Goal: Task Accomplishment & Management: Manage account settings

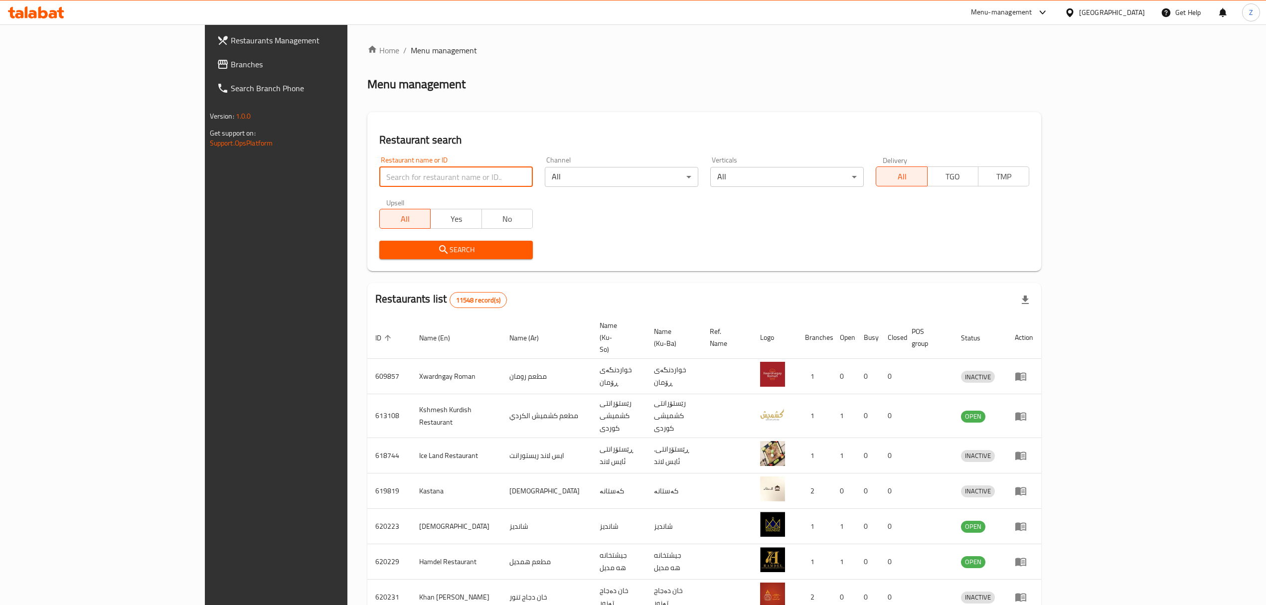
drag, startPoint x: 0, startPoint y: 0, endPoint x: 355, endPoint y: 173, distance: 394.9
click at [379, 173] on input "search" at bounding box center [455, 177] width 153 height 20
type input "ا"
type input "العطشان"
click button "Search" at bounding box center [455, 250] width 153 height 18
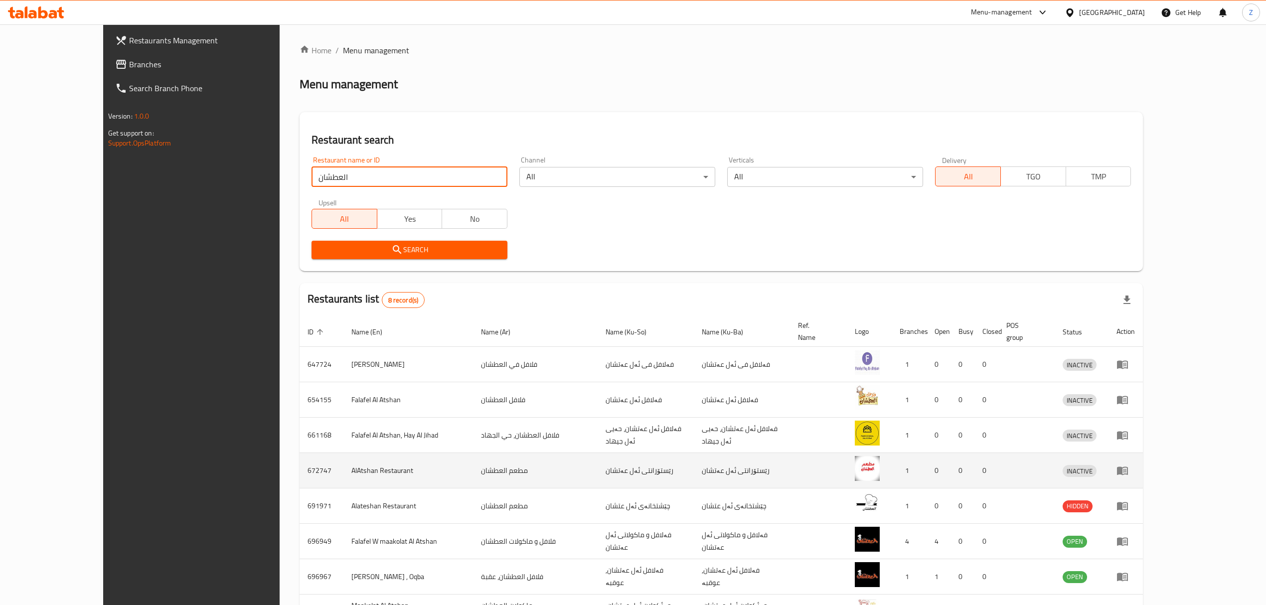
scroll to position [68, 0]
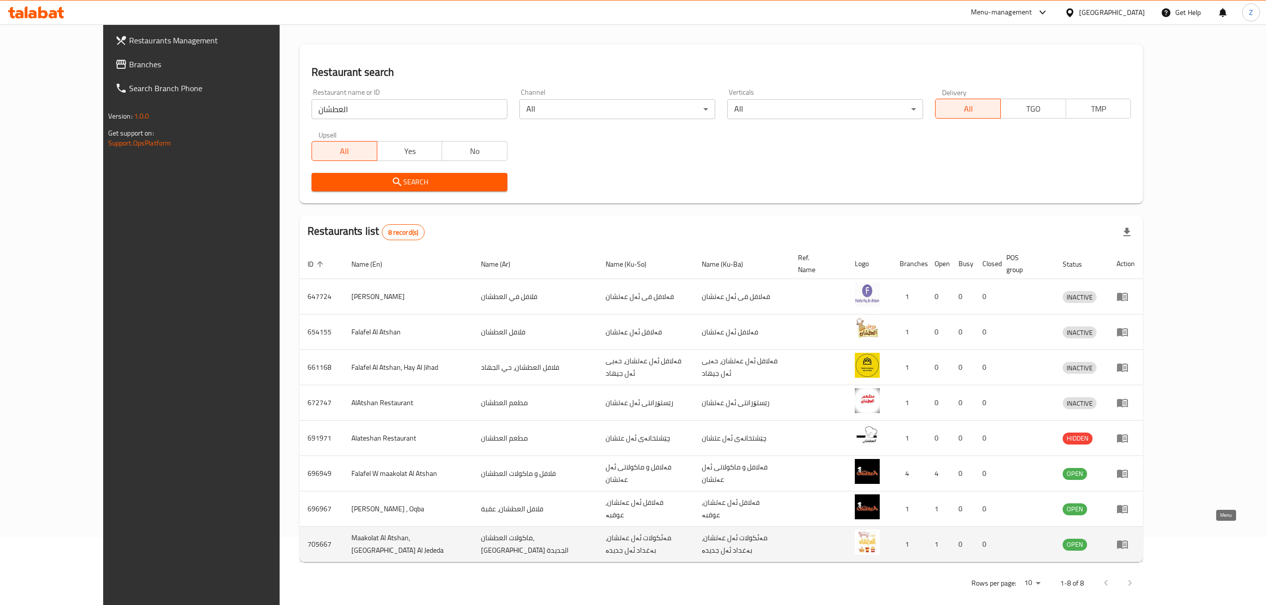
click at [1128, 538] on icon "enhanced table" at bounding box center [1122, 544] width 12 height 12
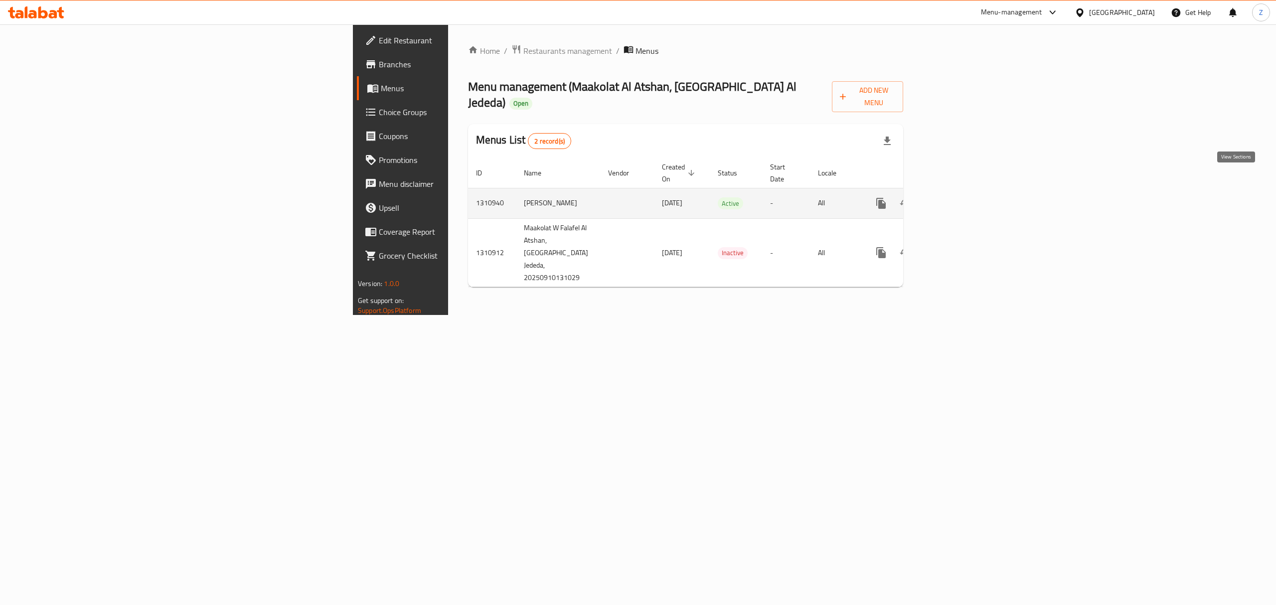
click at [957, 199] on icon "enhanced table" at bounding box center [952, 203] width 9 height 9
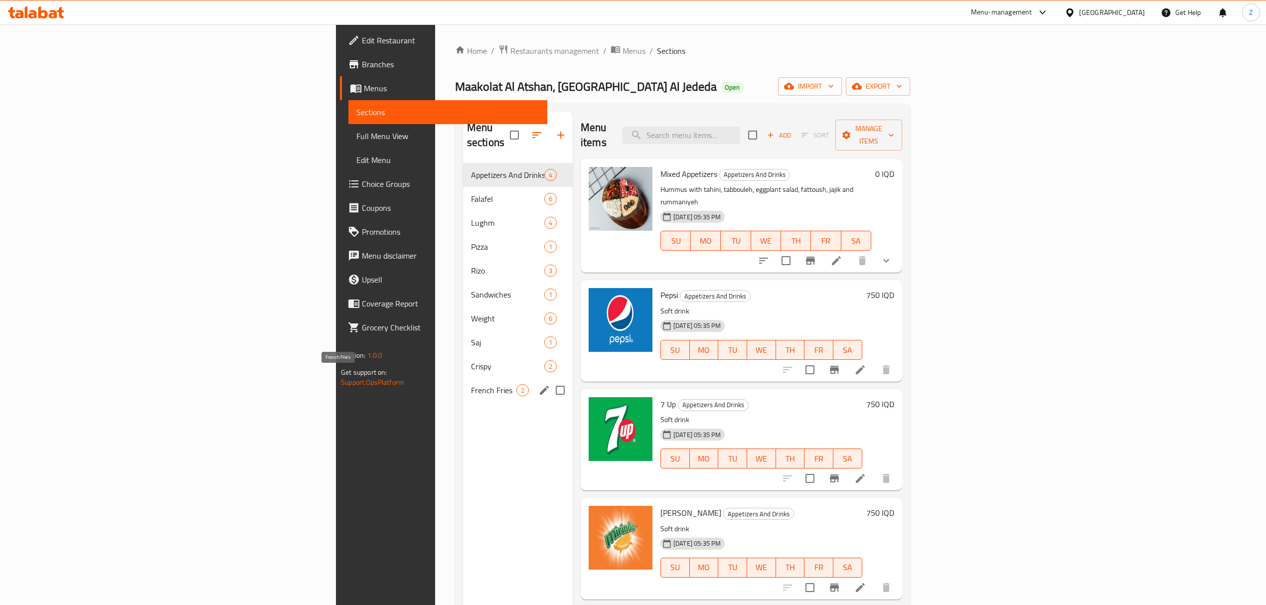
click at [471, 384] on span "French Fries" at bounding box center [493, 390] width 45 height 12
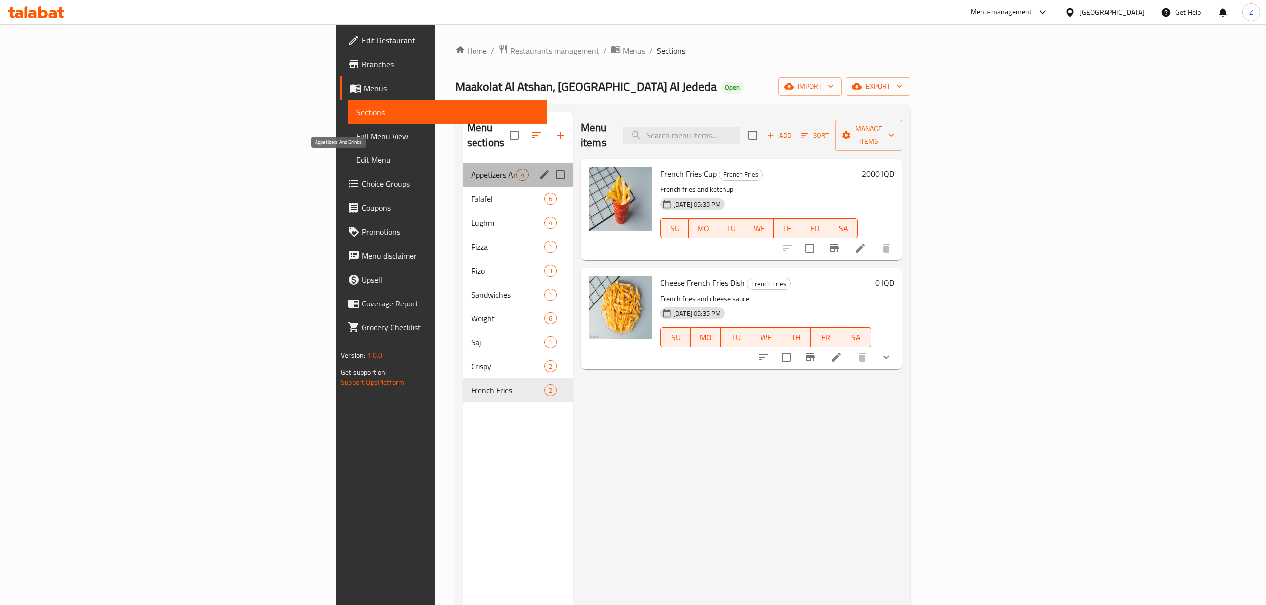
click at [471, 169] on span "Appetizers And Drinks" at bounding box center [493, 175] width 45 height 12
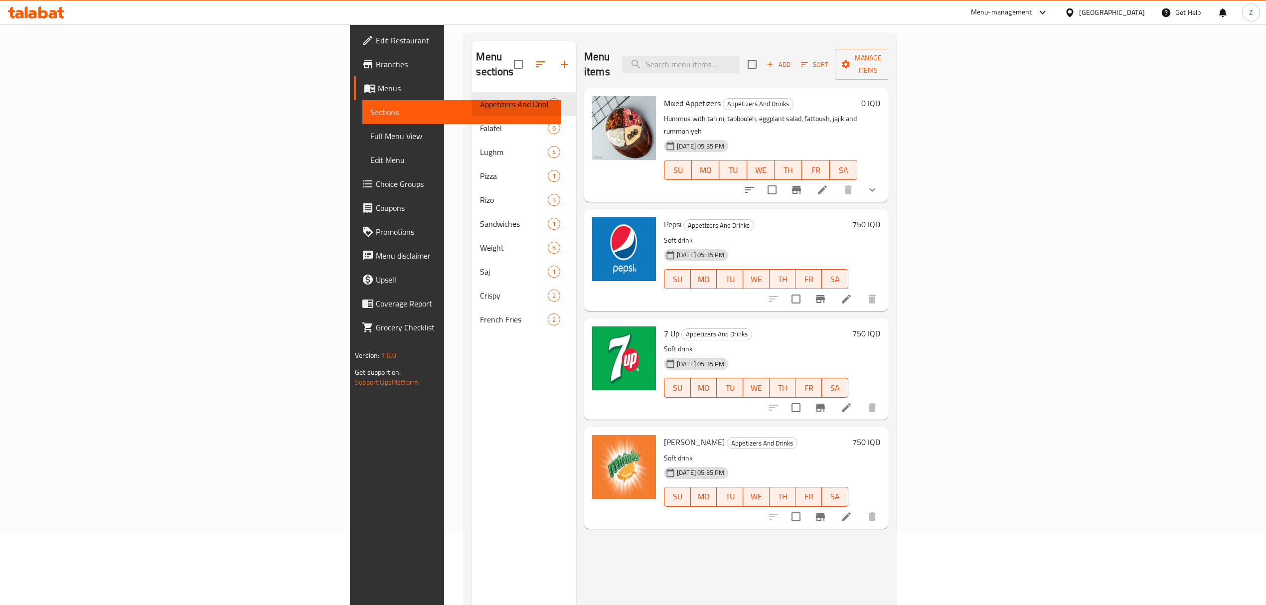
scroll to position [72, 0]
click at [664, 216] on span "Pepsi" at bounding box center [672, 223] width 17 height 15
click at [825, 294] on icon "Branch-specific-item" at bounding box center [820, 298] width 9 height 8
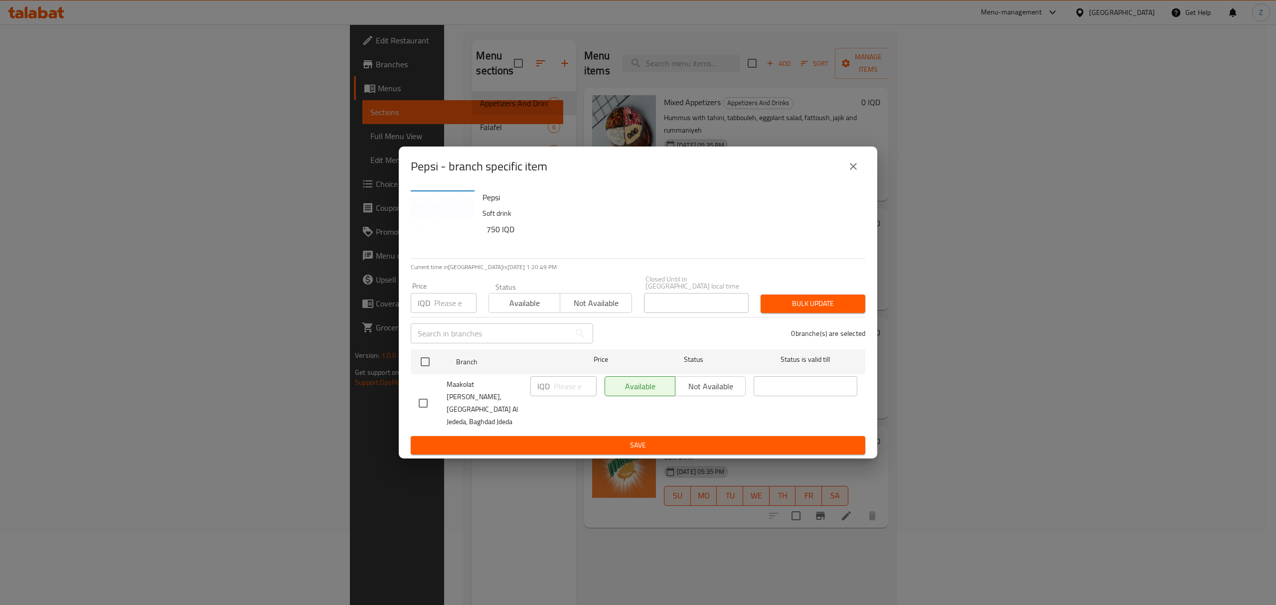
click at [847, 178] on button "close" at bounding box center [853, 166] width 24 height 24
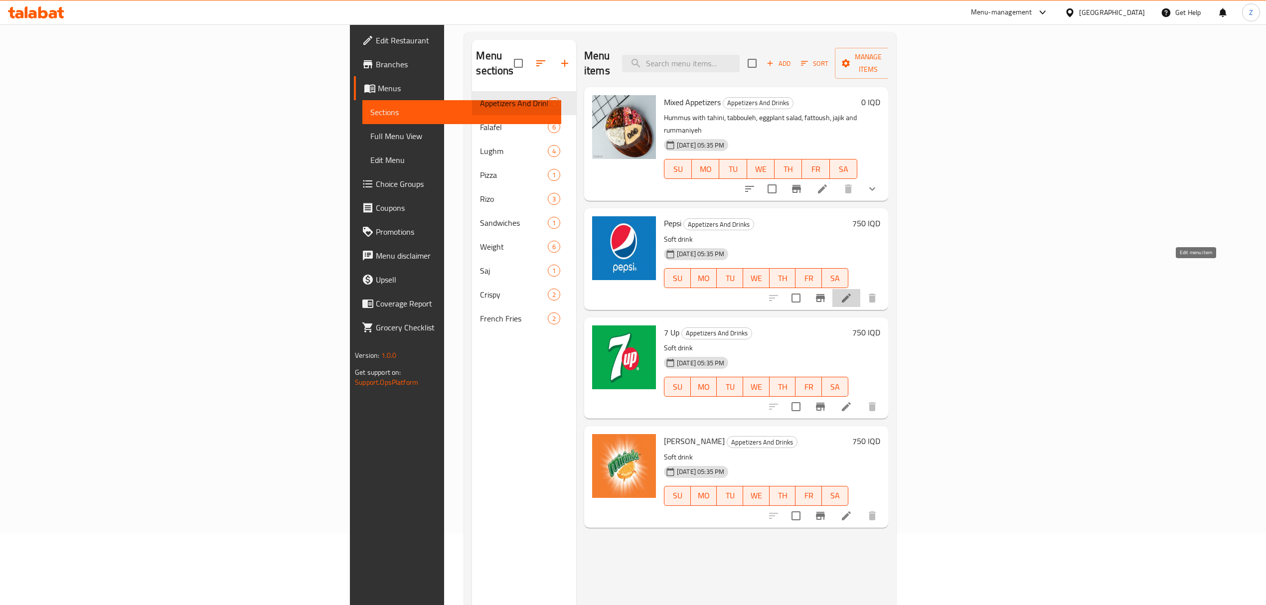
click at [852, 292] on icon at bounding box center [846, 298] width 12 height 12
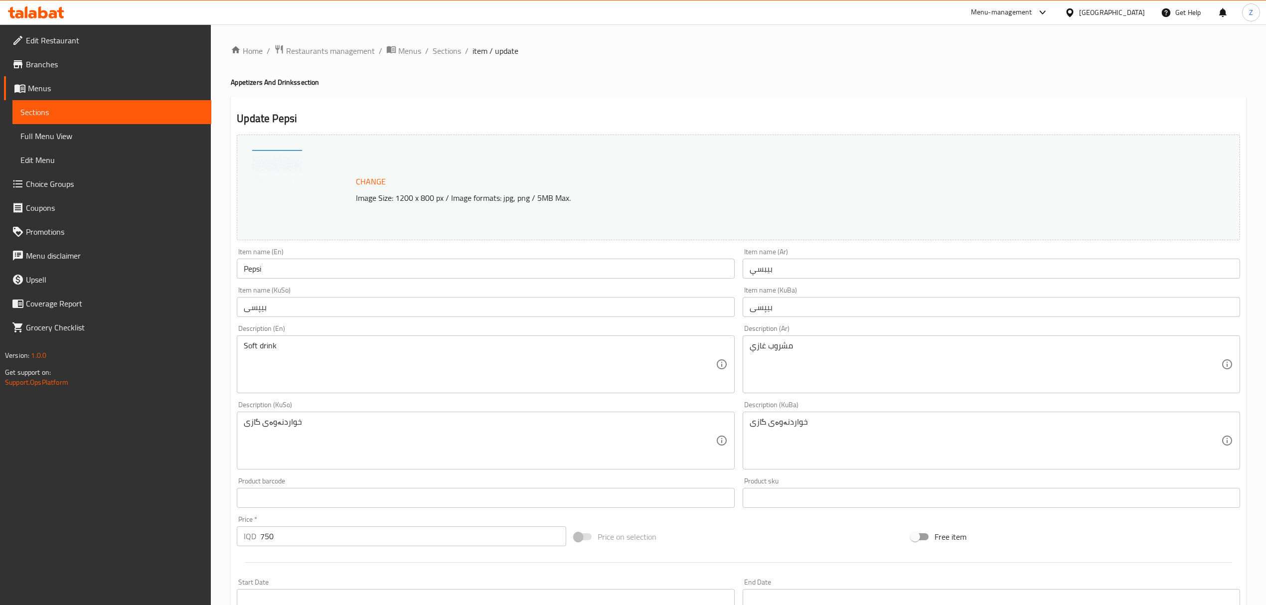
click at [748, 272] on input "بيبسي" at bounding box center [990, 269] width 497 height 20
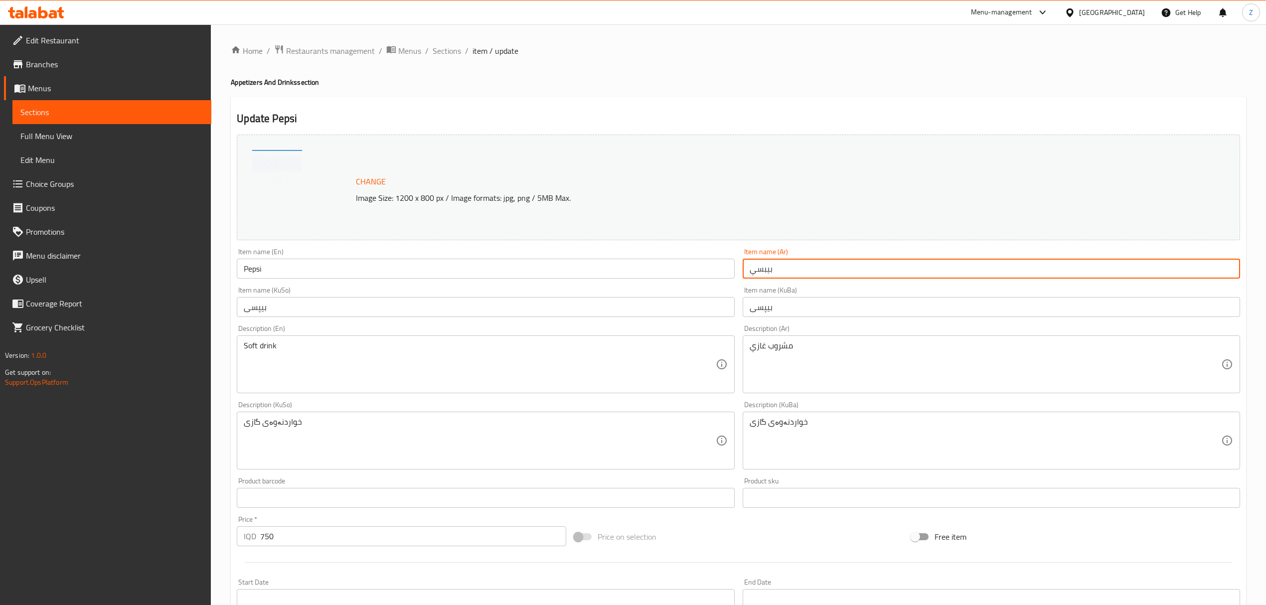
click at [748, 272] on input "بيبسي" at bounding box center [990, 269] width 497 height 20
type input "كولا"
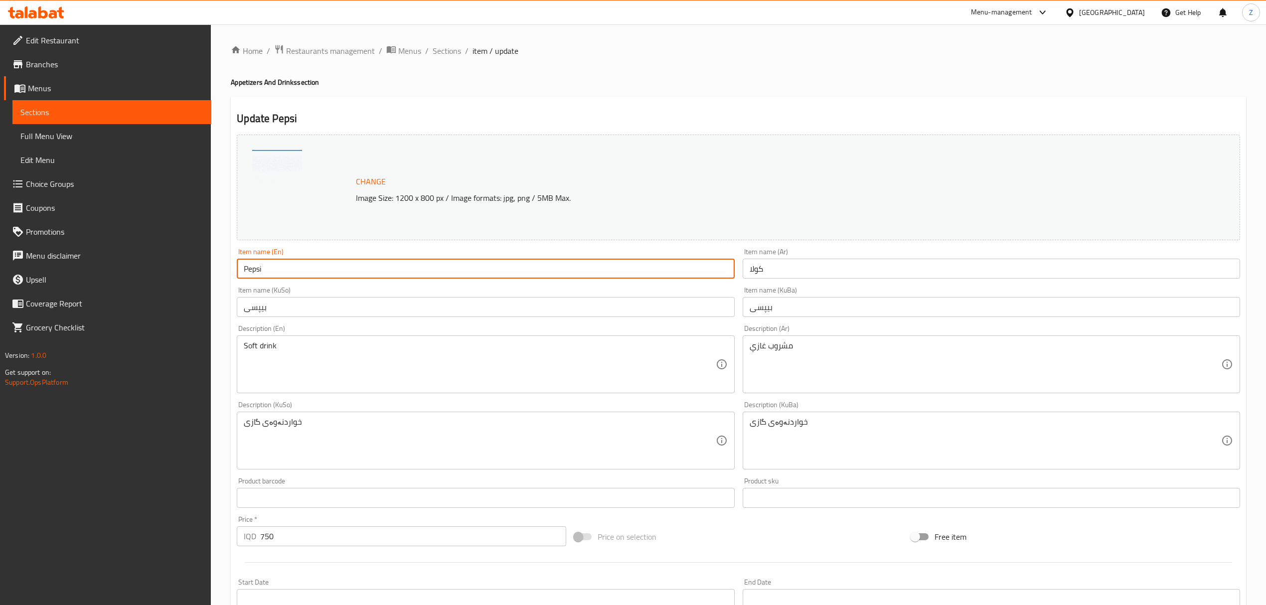
click at [248, 269] on input "Pepsi" at bounding box center [485, 269] width 497 height 20
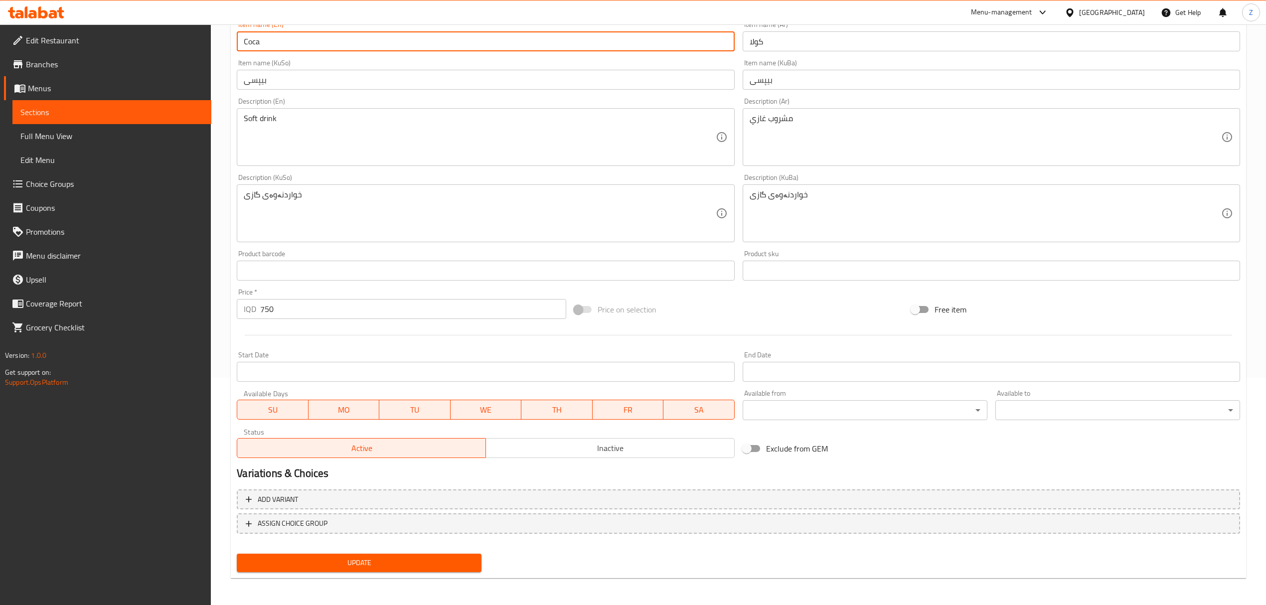
type input "Coca"
click at [380, 561] on span "Update" at bounding box center [359, 563] width 229 height 12
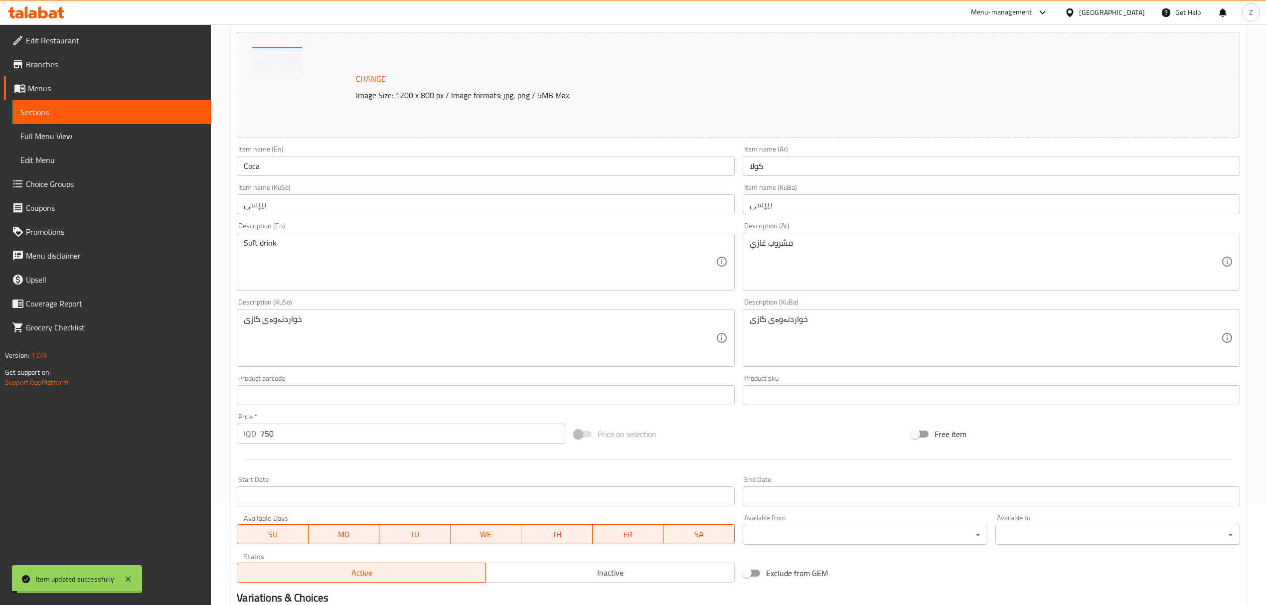
scroll to position [90, 0]
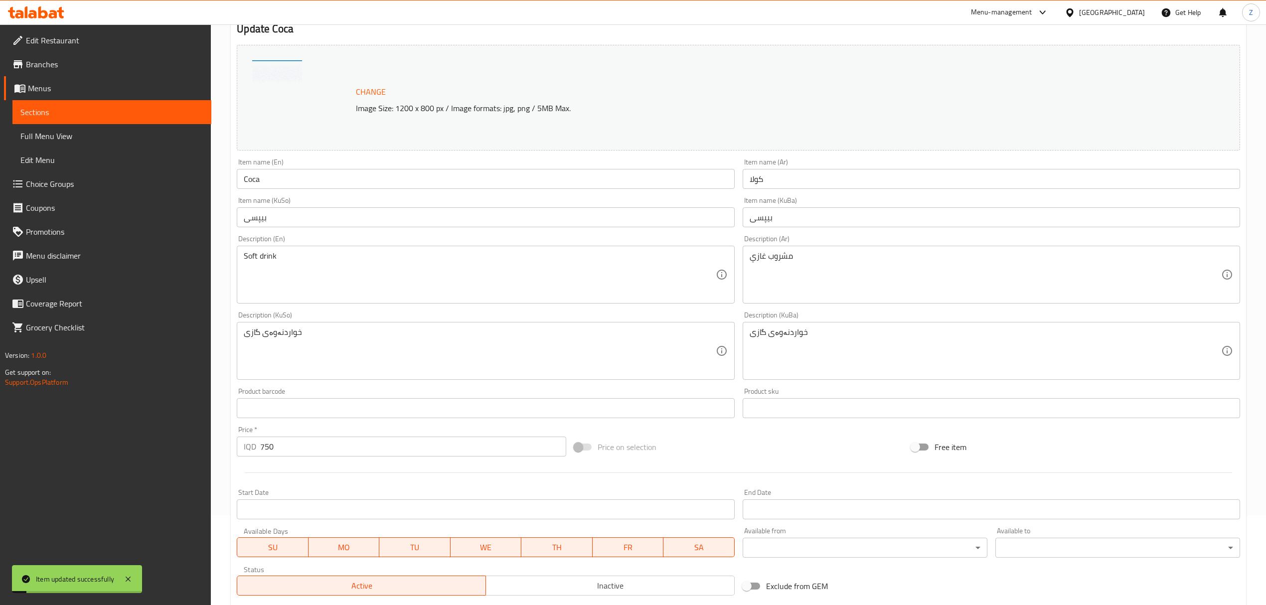
click at [765, 218] on input "بیپسی" at bounding box center [990, 217] width 497 height 20
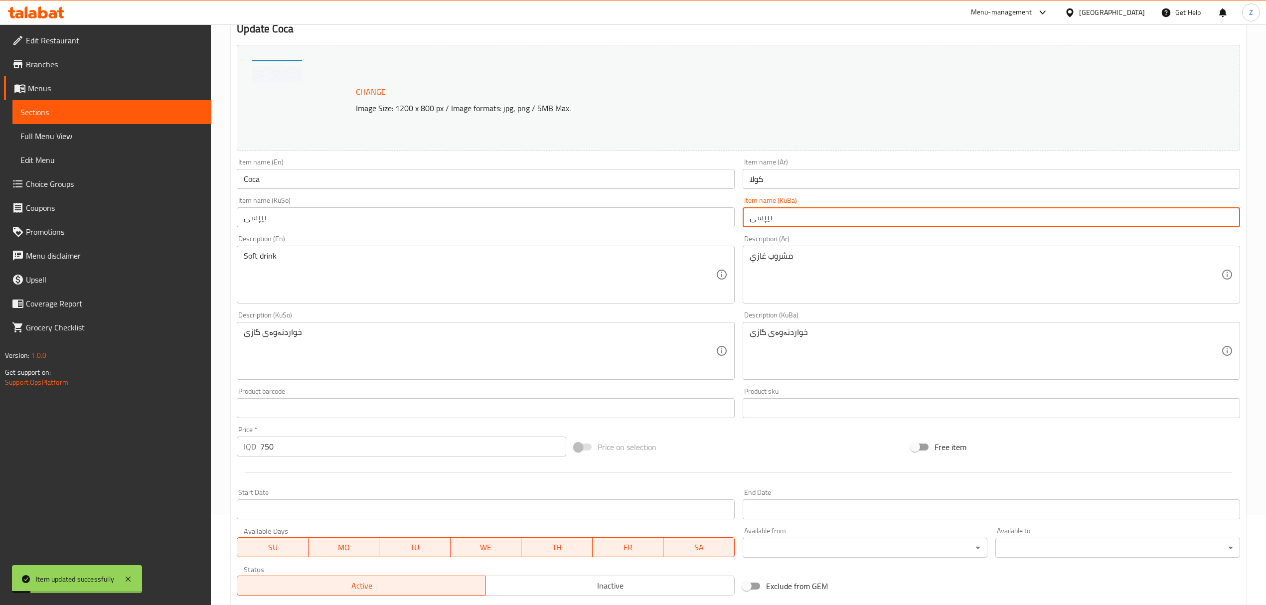
click at [765, 218] on input "بیپسی" at bounding box center [990, 217] width 497 height 20
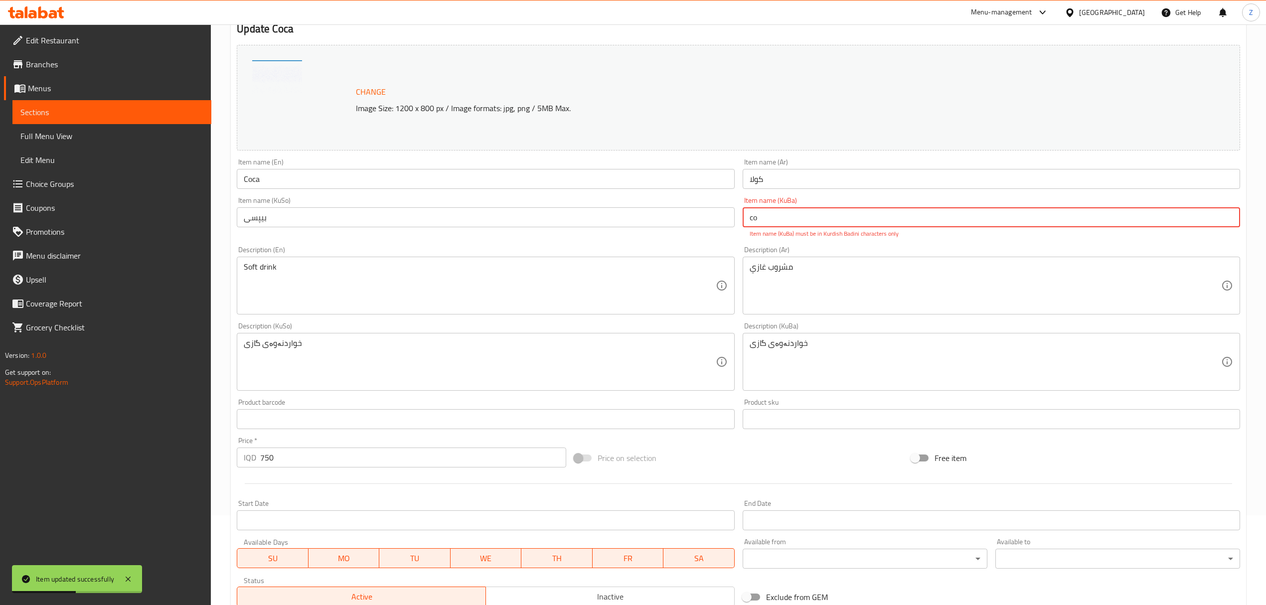
type input "c"
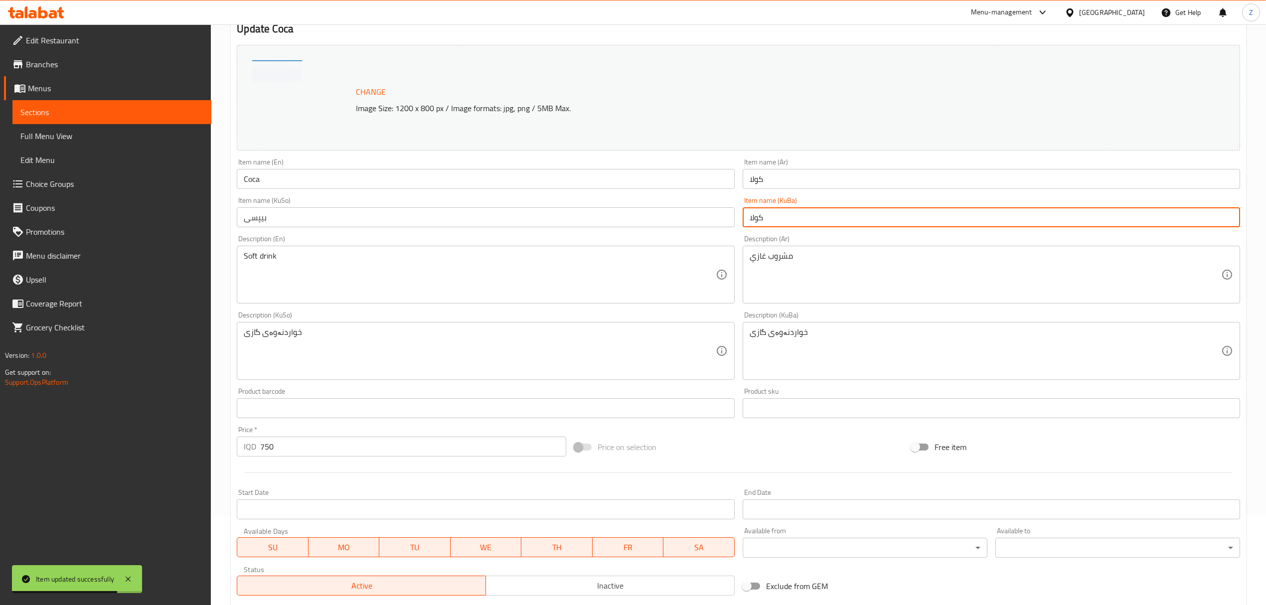
scroll to position [227, 0]
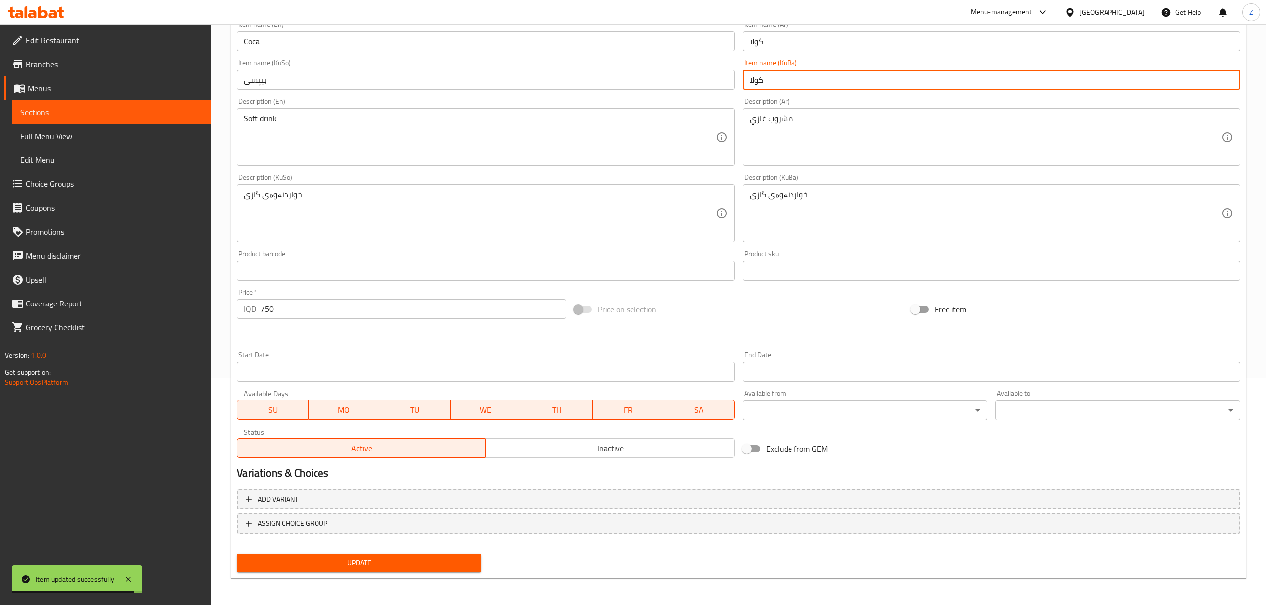
type input "كولا"
click at [313, 565] on span "Update" at bounding box center [359, 563] width 229 height 12
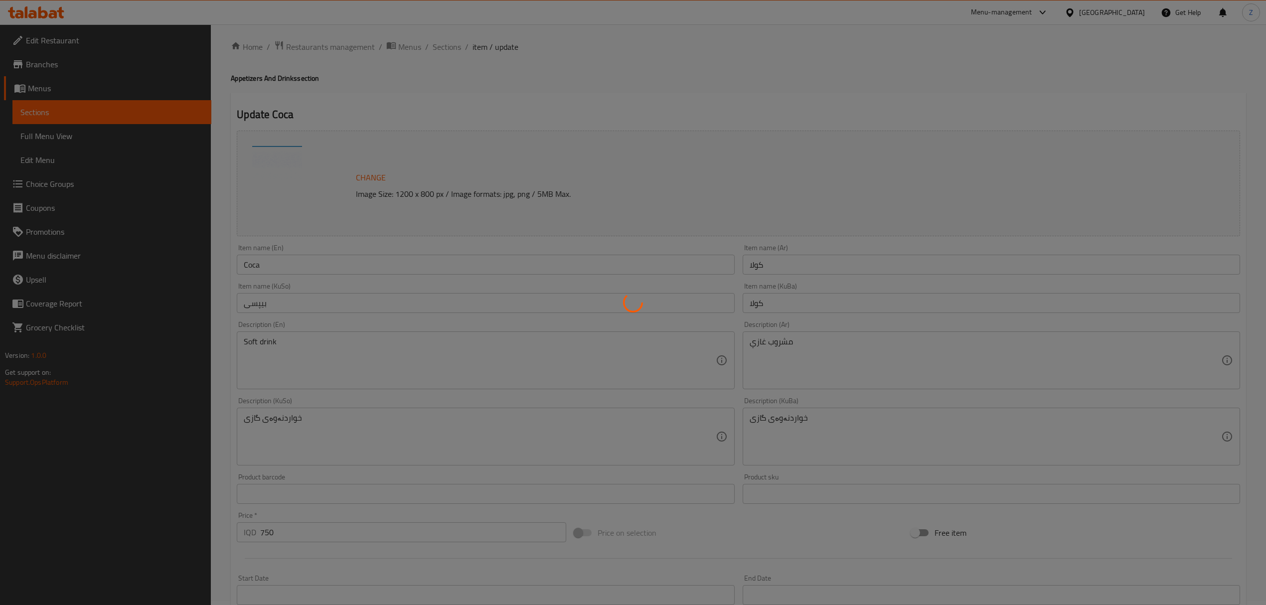
scroll to position [0, 0]
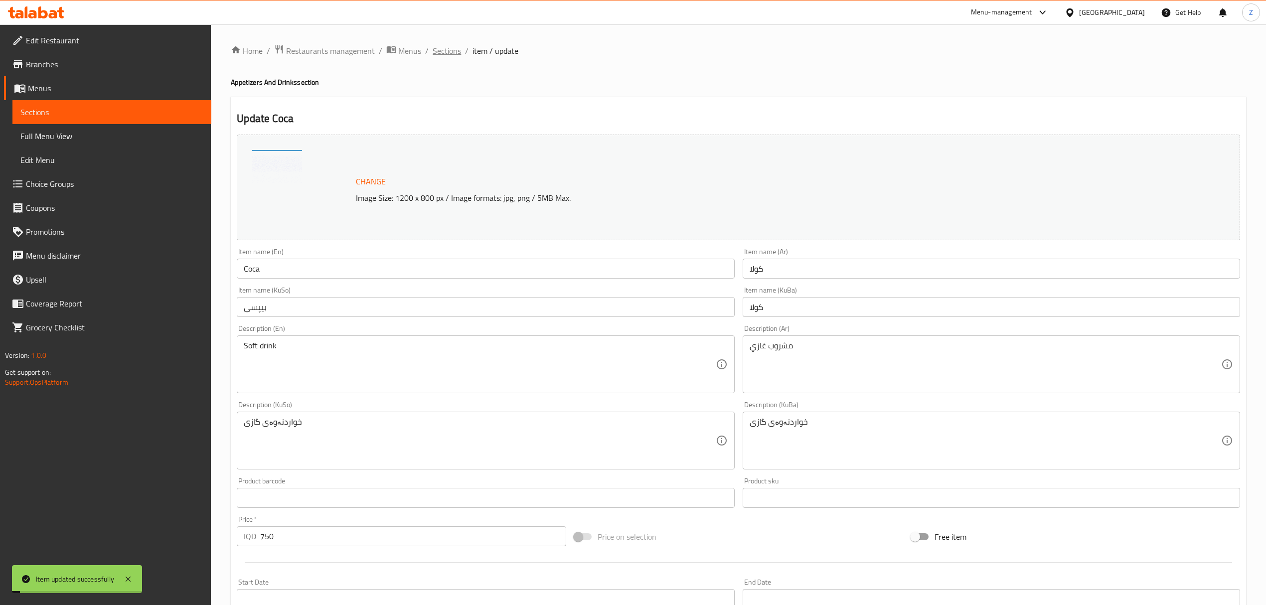
click at [449, 50] on span "Sections" at bounding box center [446, 51] width 28 height 12
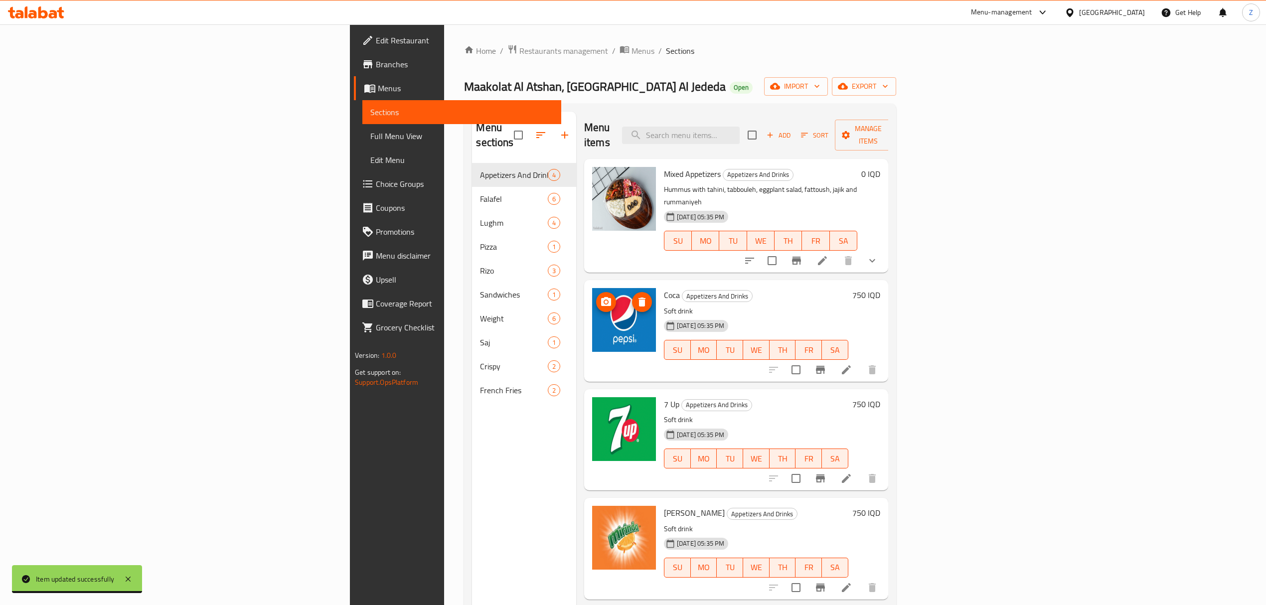
click at [600, 296] on icon "upload picture" at bounding box center [606, 302] width 12 height 12
click at [860, 469] on li at bounding box center [846, 478] width 28 height 18
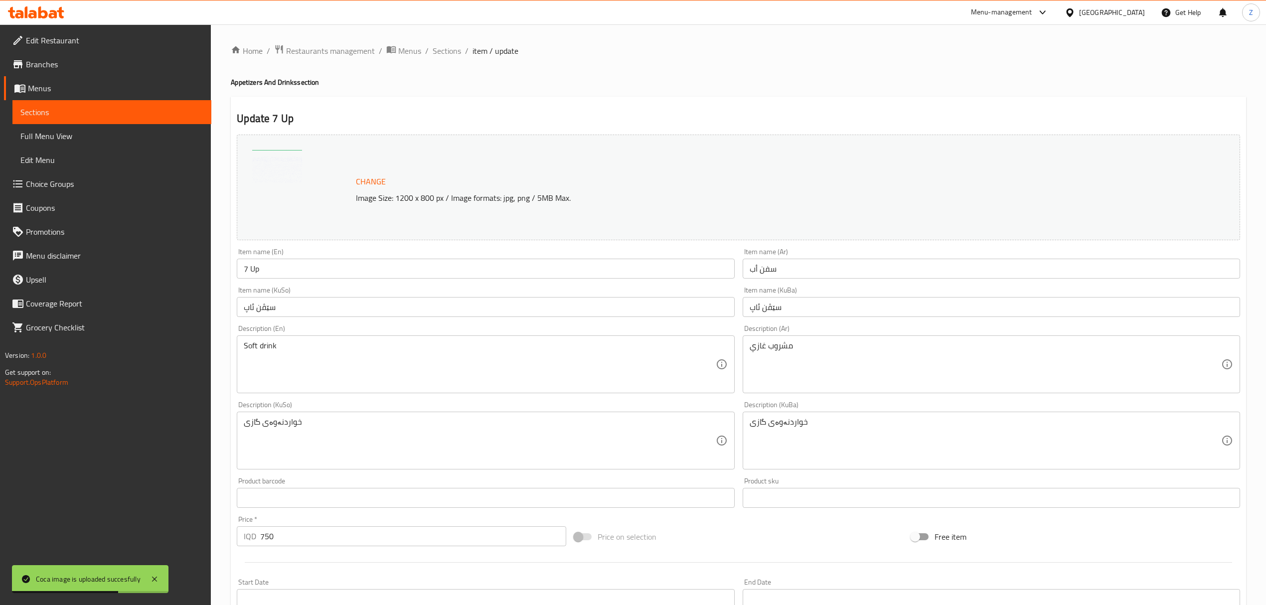
click at [763, 274] on input "سفن أب" at bounding box center [990, 269] width 497 height 20
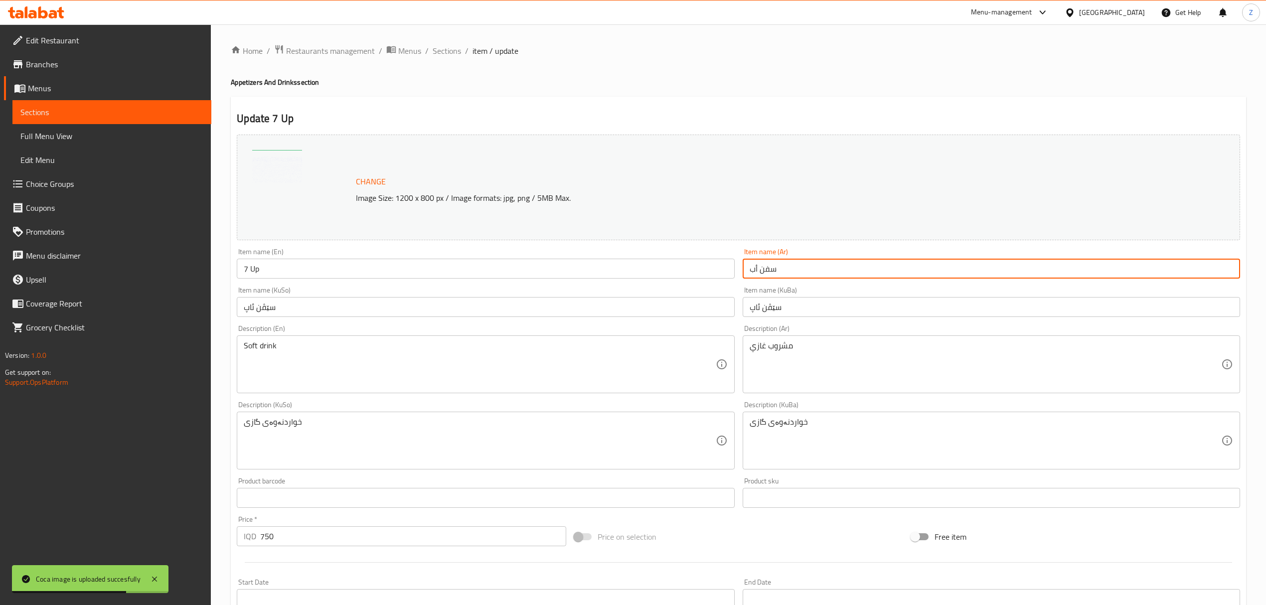
click at [763, 274] on input "سفن أب" at bounding box center [990, 269] width 497 height 20
type input "فانت"
click at [764, 315] on input "سێڤن ئاپ" at bounding box center [990, 307] width 497 height 20
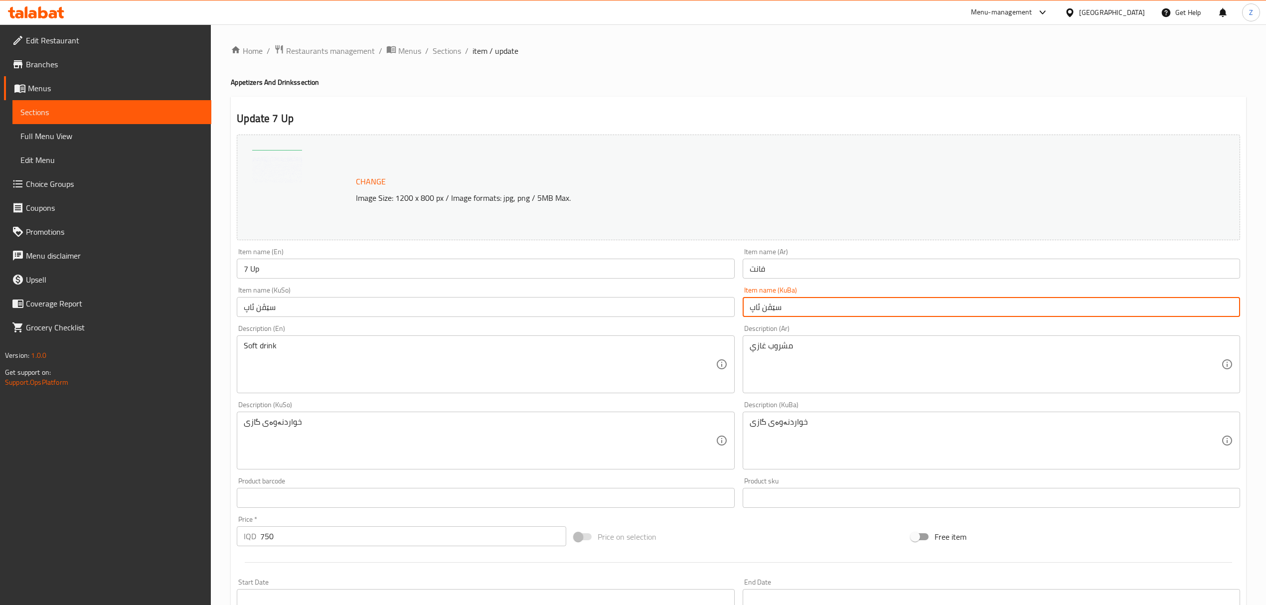
click at [764, 315] on input "سێڤن ئاپ" at bounding box center [990, 307] width 497 height 20
type input "فانت"
click at [254, 270] on input "7 Up" at bounding box center [485, 269] width 497 height 20
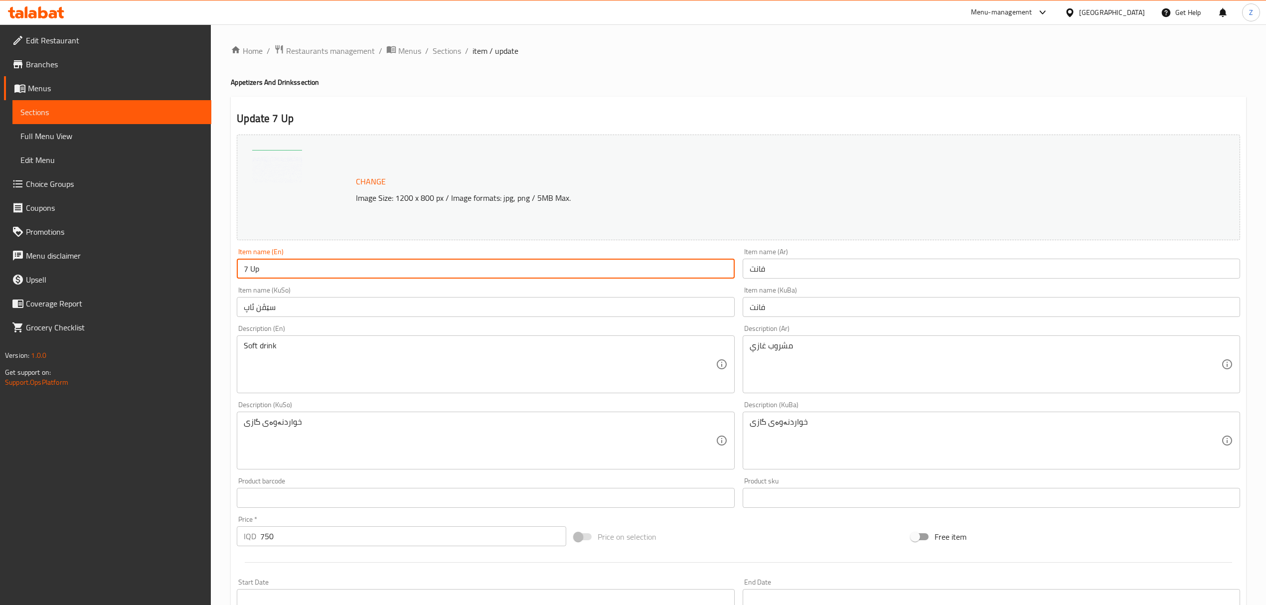
click at [254, 270] on input "7 Up" at bounding box center [485, 269] width 497 height 20
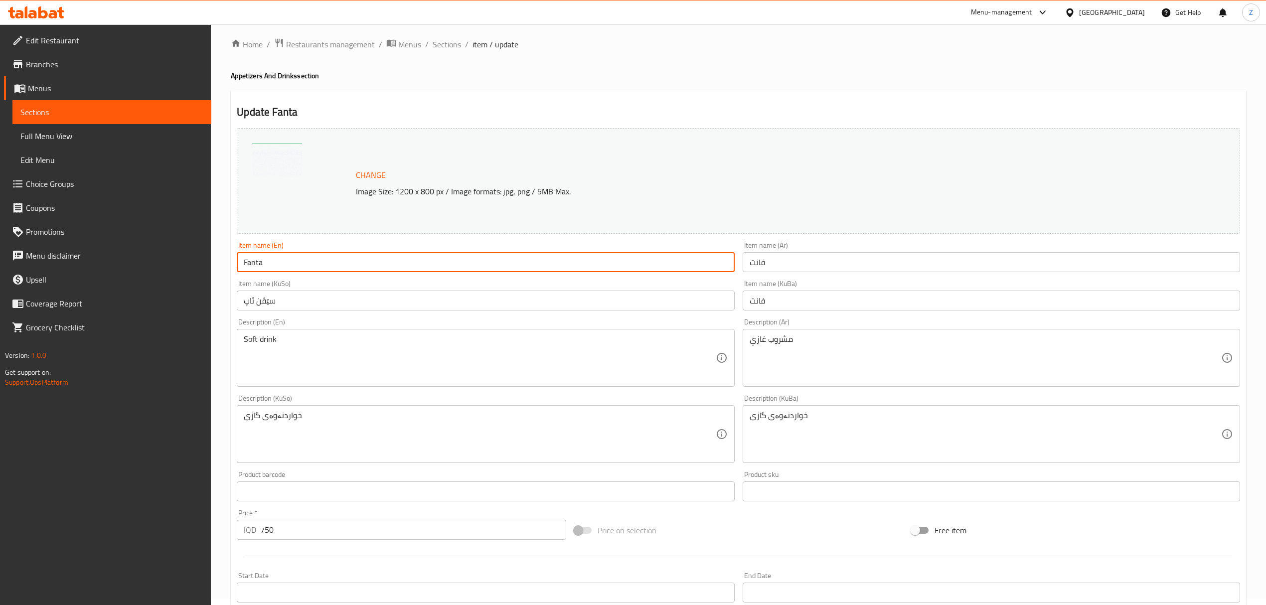
scroll to position [8, 0]
type input "Fanta"
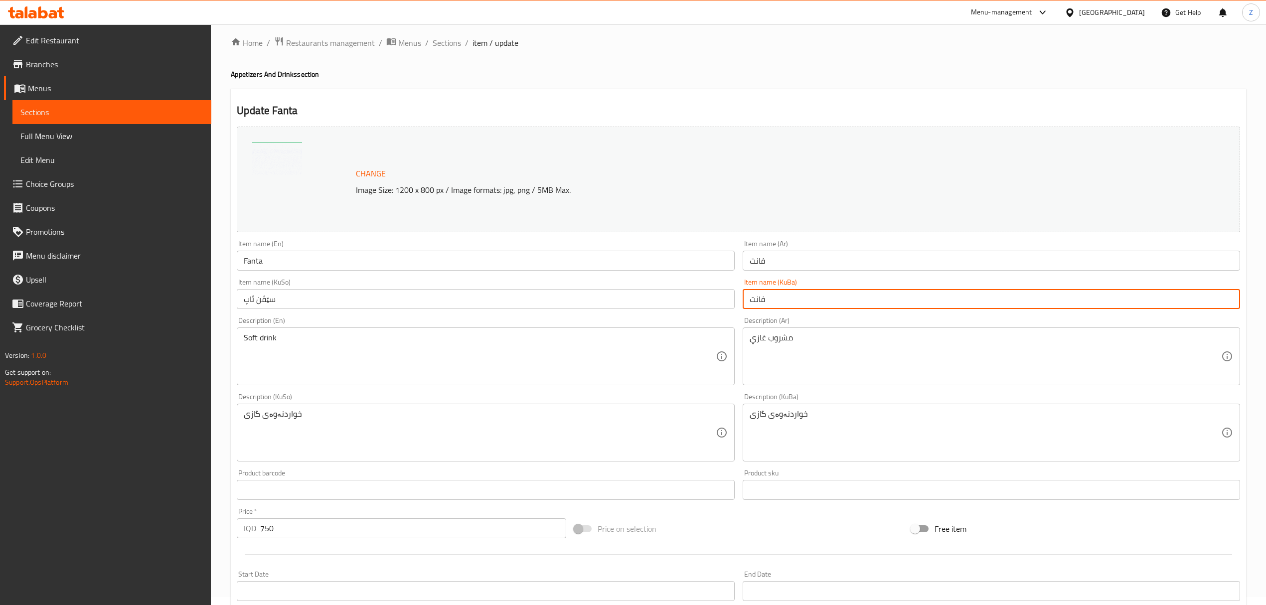
click at [749, 305] on input "فانت" at bounding box center [990, 299] width 497 height 20
click at [749, 305] on input "افانت" at bounding box center [990, 299] width 497 height 20
type input "فانتا"
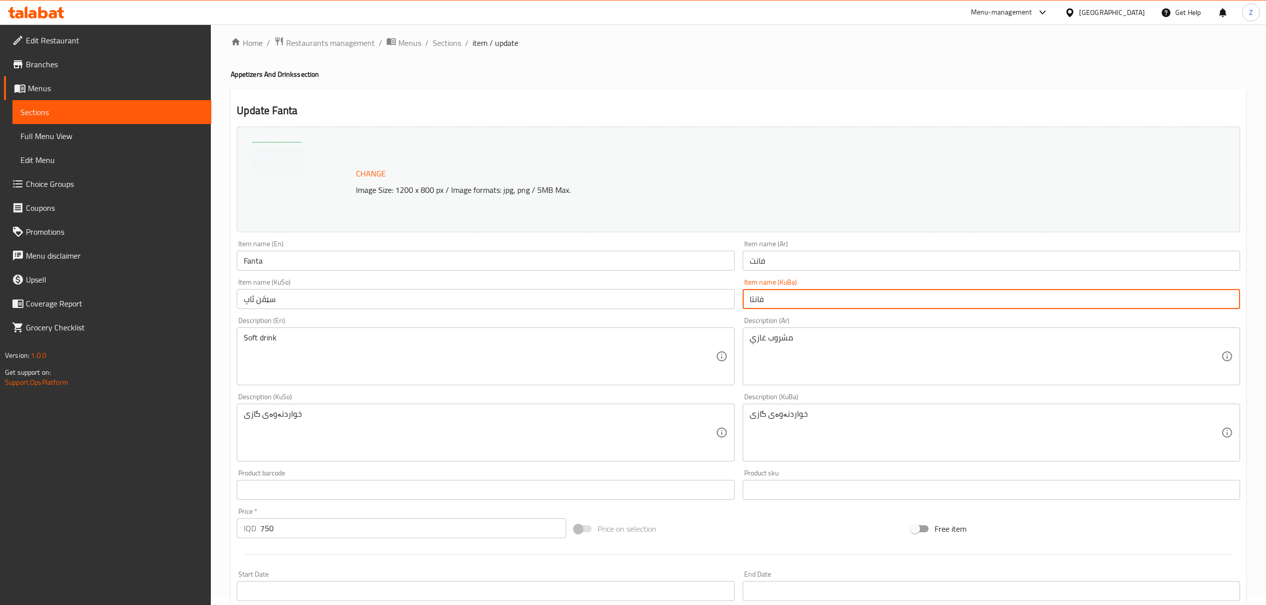
click at [761, 262] on input "فانت" at bounding box center [990, 261] width 497 height 20
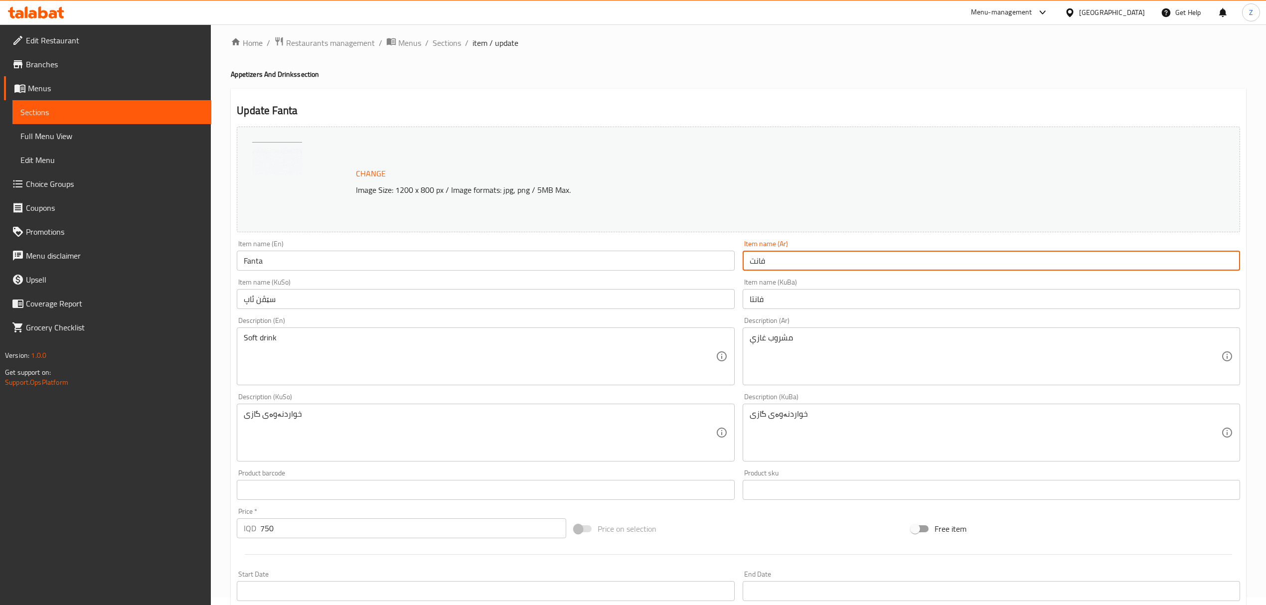
click at [761, 262] on input "فانت" at bounding box center [990, 261] width 497 height 20
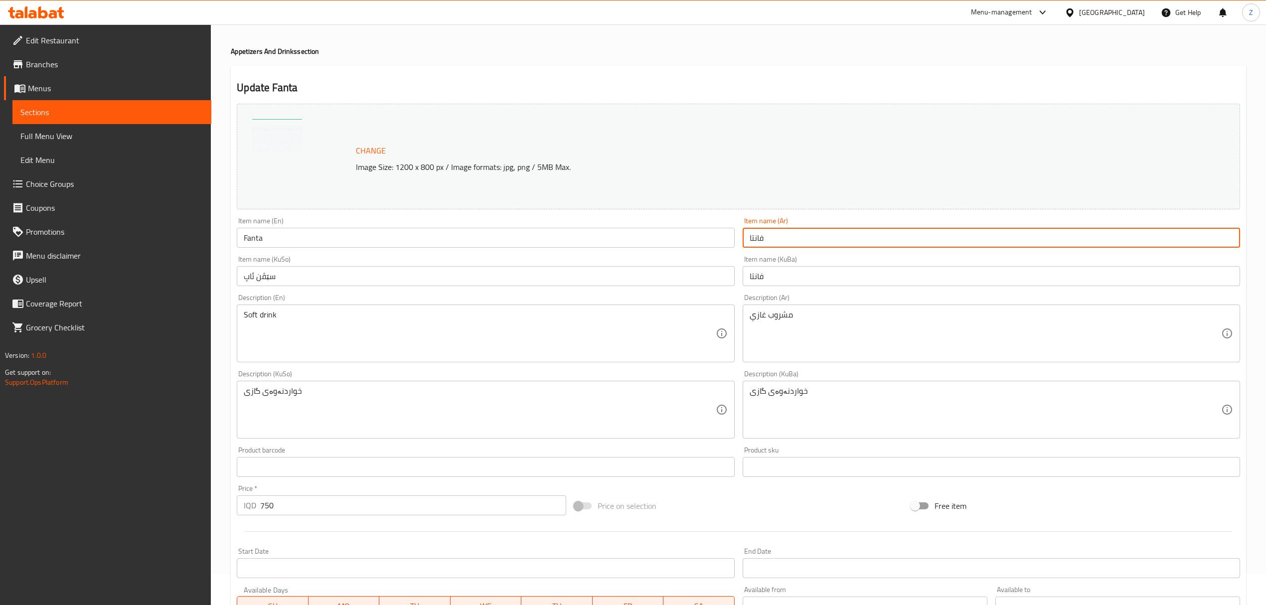
scroll to position [227, 0]
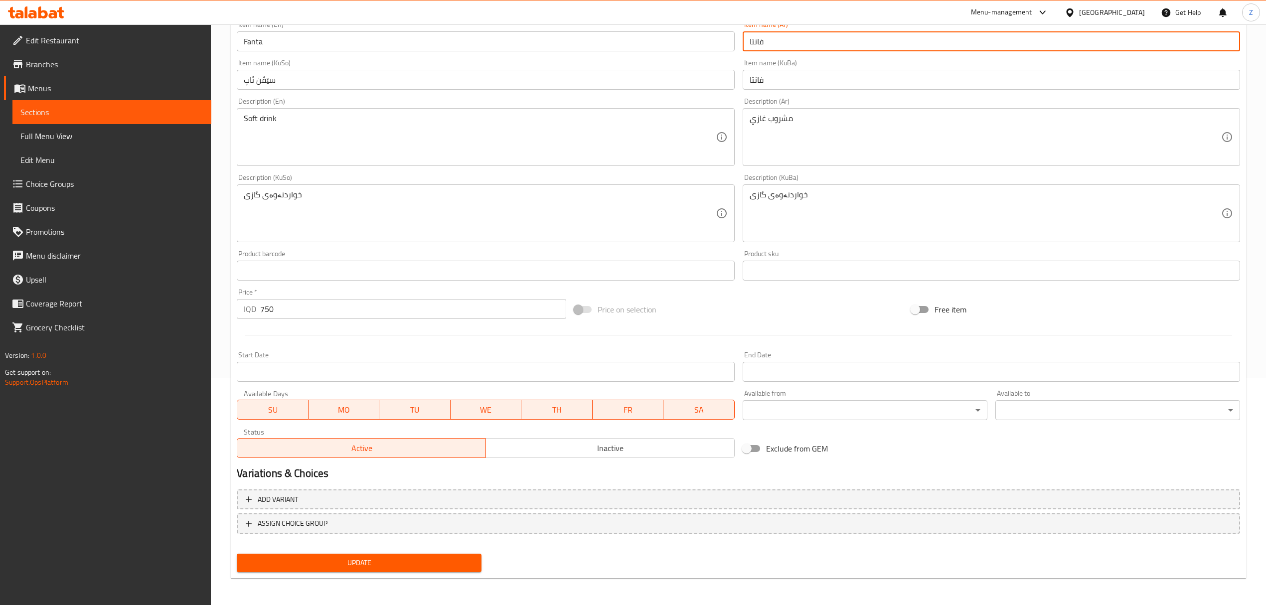
type input "فانتا"
click at [429, 565] on span "Update" at bounding box center [359, 563] width 229 height 12
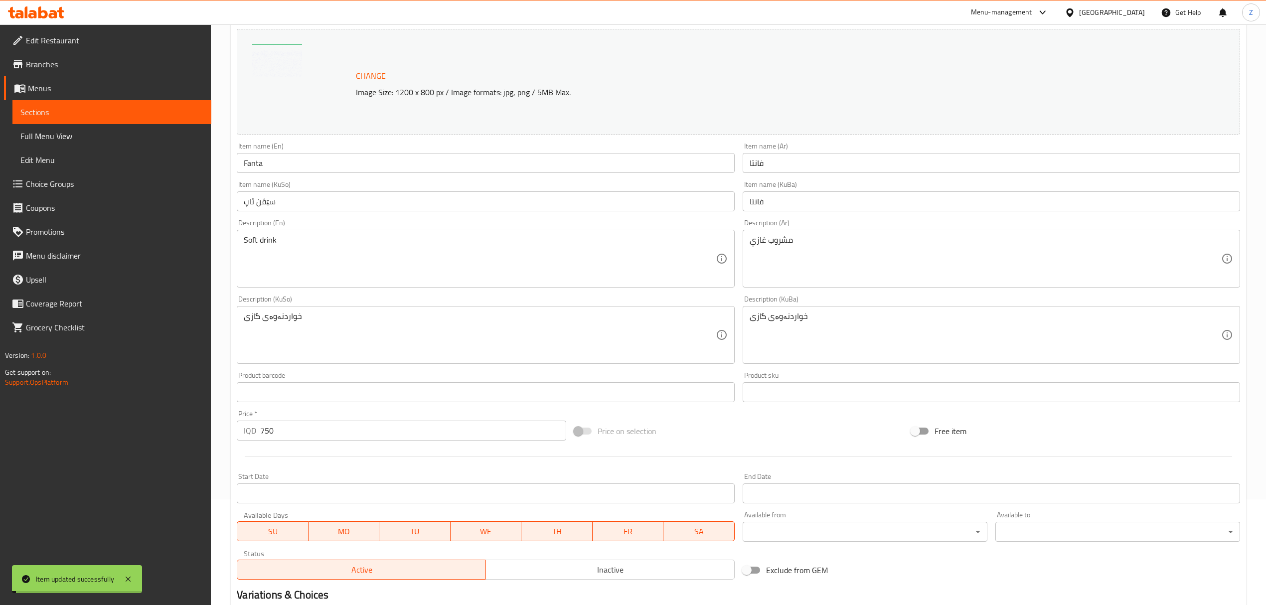
scroll to position [0, 0]
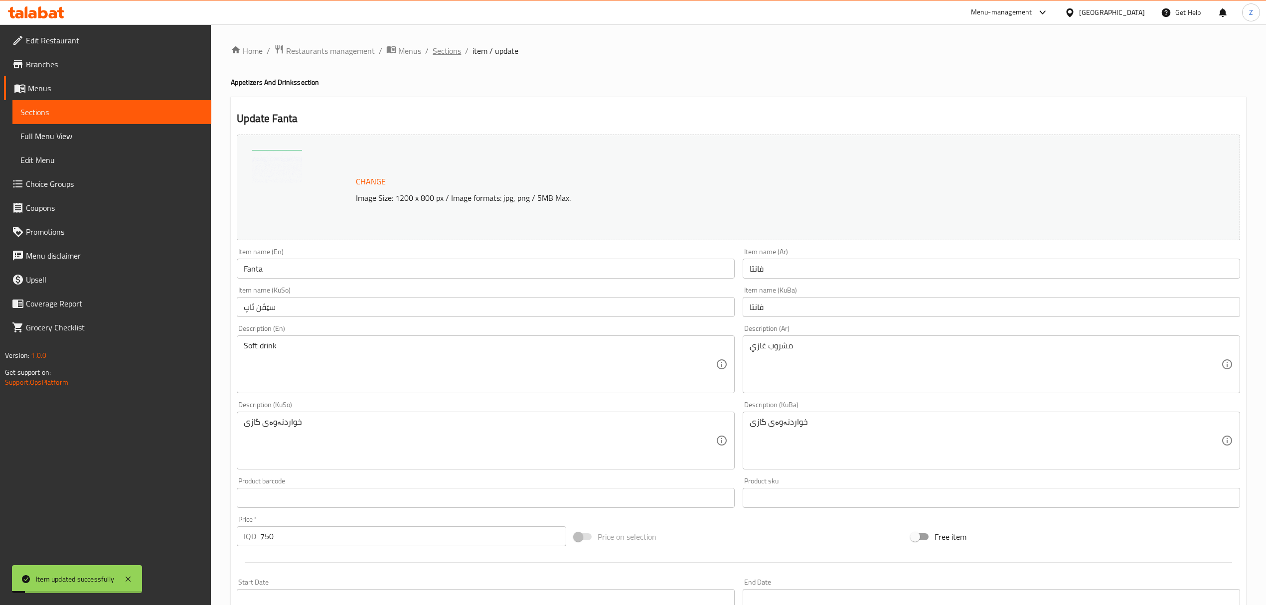
click at [441, 49] on span "Sections" at bounding box center [446, 51] width 28 height 12
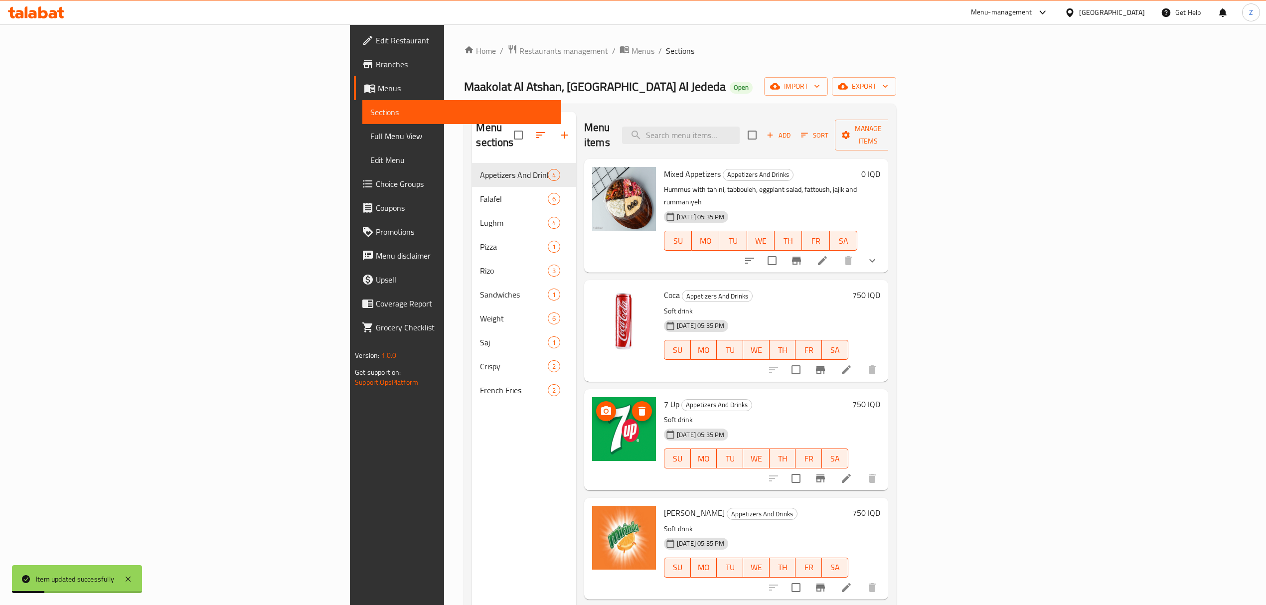
click at [600, 405] on icon "upload picture" at bounding box center [606, 411] width 12 height 12
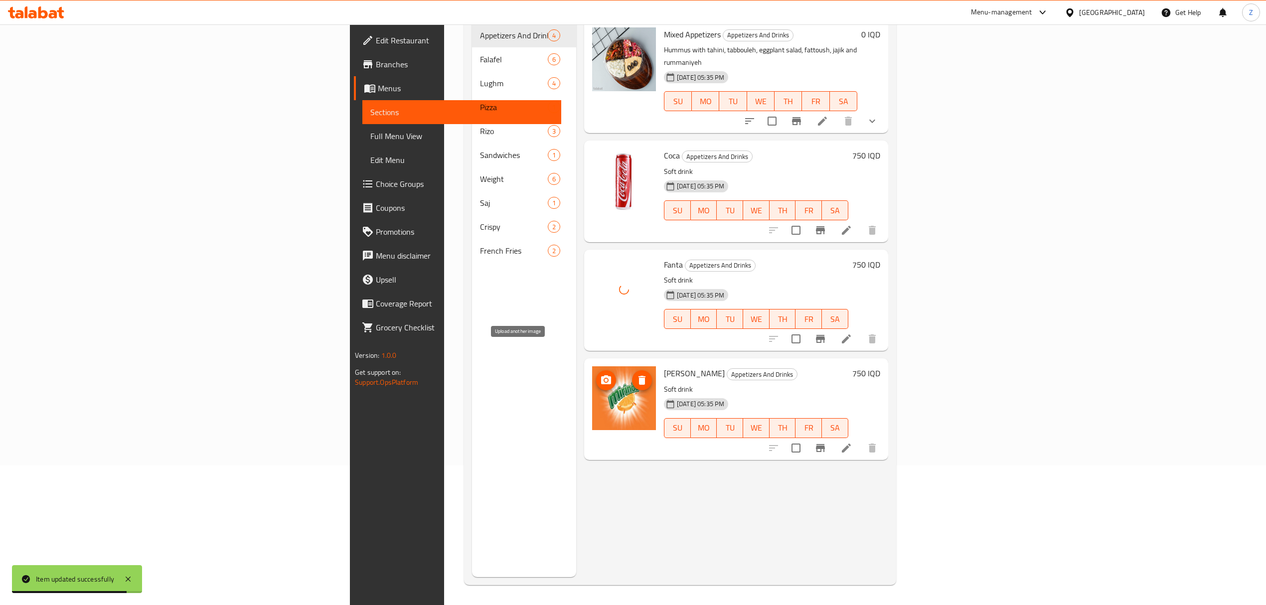
click at [600, 374] on icon "upload picture" at bounding box center [606, 380] width 12 height 12
click at [860, 439] on li at bounding box center [846, 448] width 28 height 18
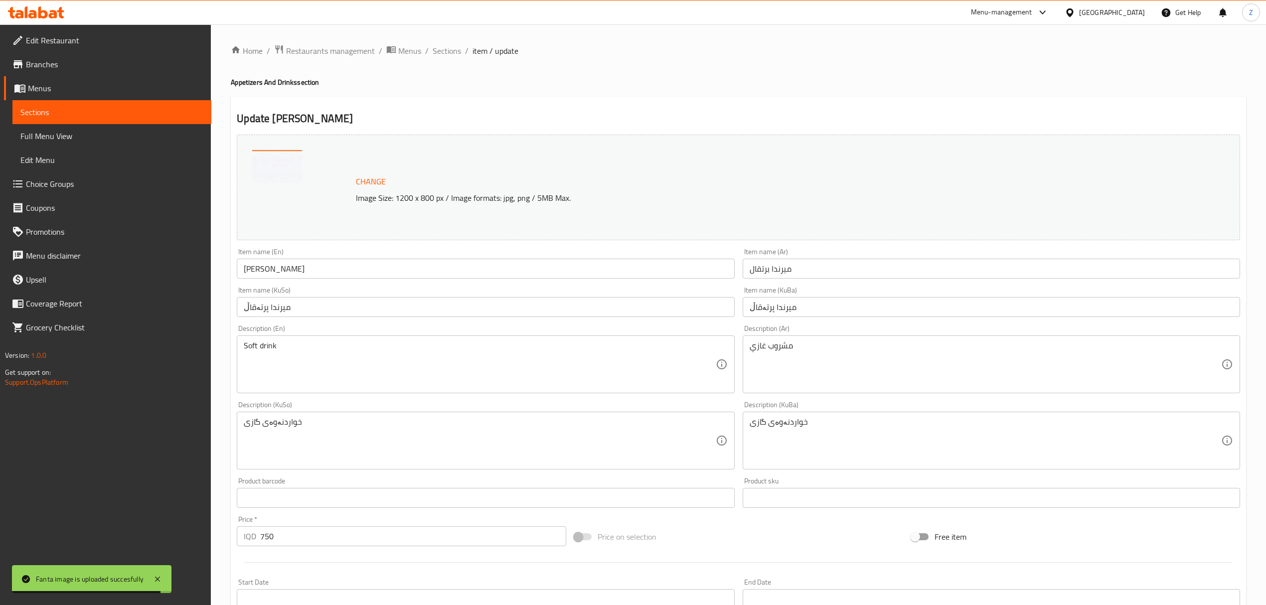
click at [776, 272] on input "ميرندا برتقال" at bounding box center [990, 269] width 497 height 20
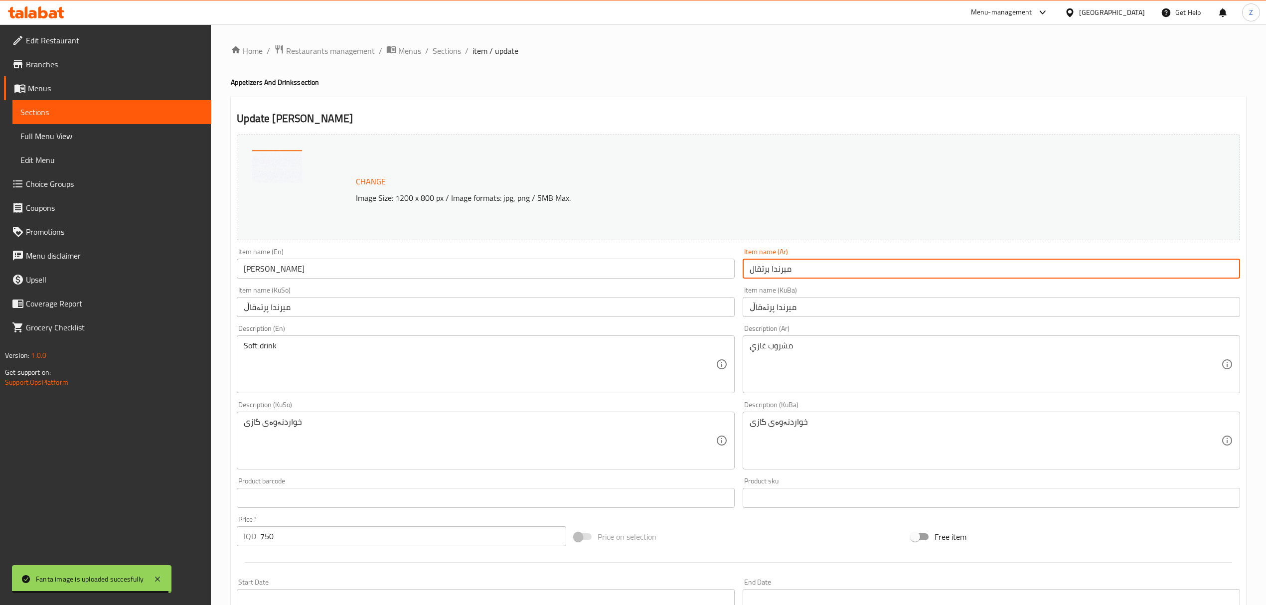
click at [776, 272] on input "ميرندا برتقال" at bounding box center [990, 269] width 497 height 20
type input "سبرايت"
click at [286, 273] on input "Mirinda Orange" at bounding box center [485, 269] width 497 height 20
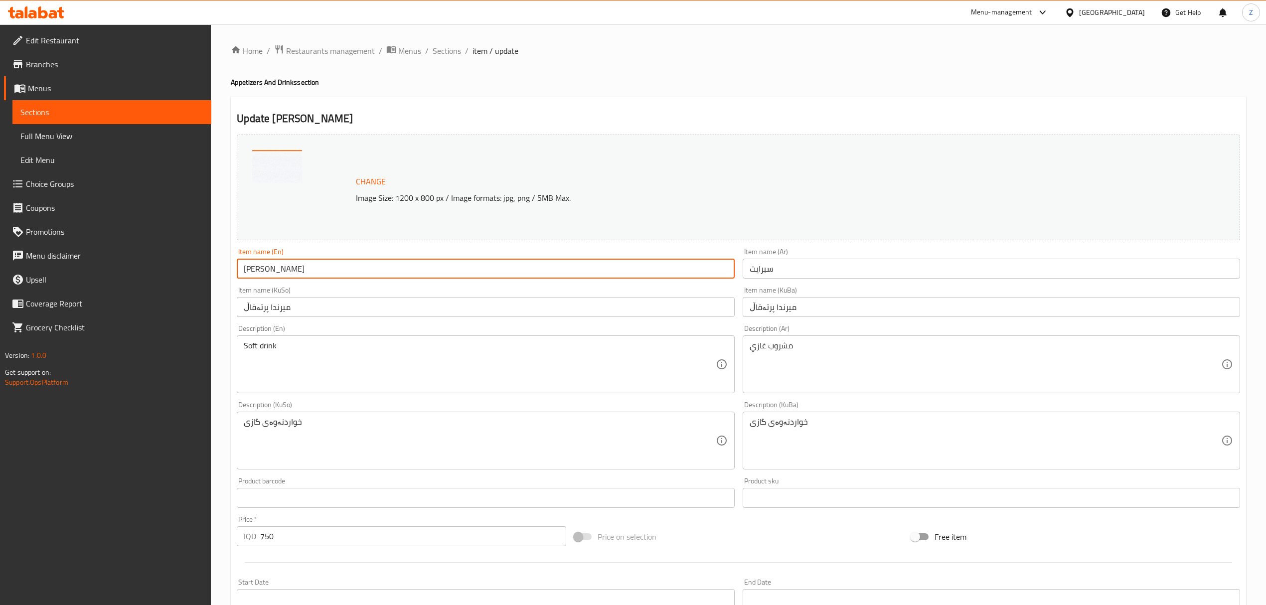
click at [286, 273] on input "Mirinda Orange" at bounding box center [485, 269] width 497 height 20
type input "Sprite"
click at [784, 310] on input "میرندا پرتەقاڵ" at bounding box center [990, 307] width 497 height 20
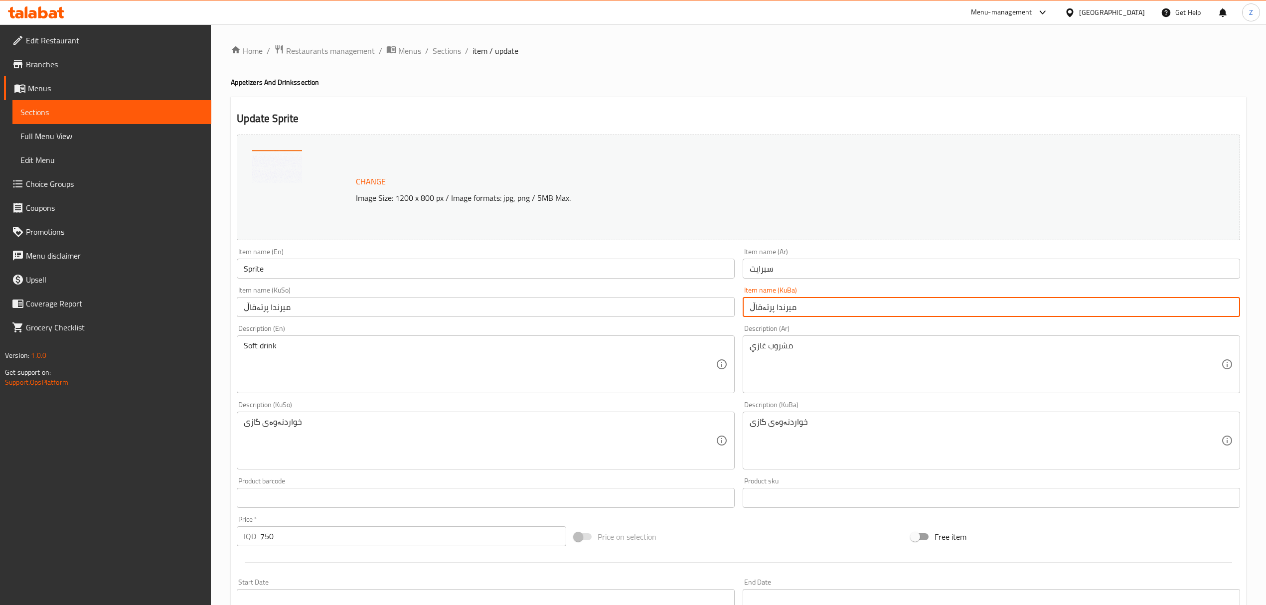
click at [784, 310] on input "میرندا پرتەقاڵ" at bounding box center [990, 307] width 497 height 20
type input "s"
type input "سبرايت"
click at [260, 305] on input "میرندا پرتەقاڵ" at bounding box center [485, 307] width 497 height 20
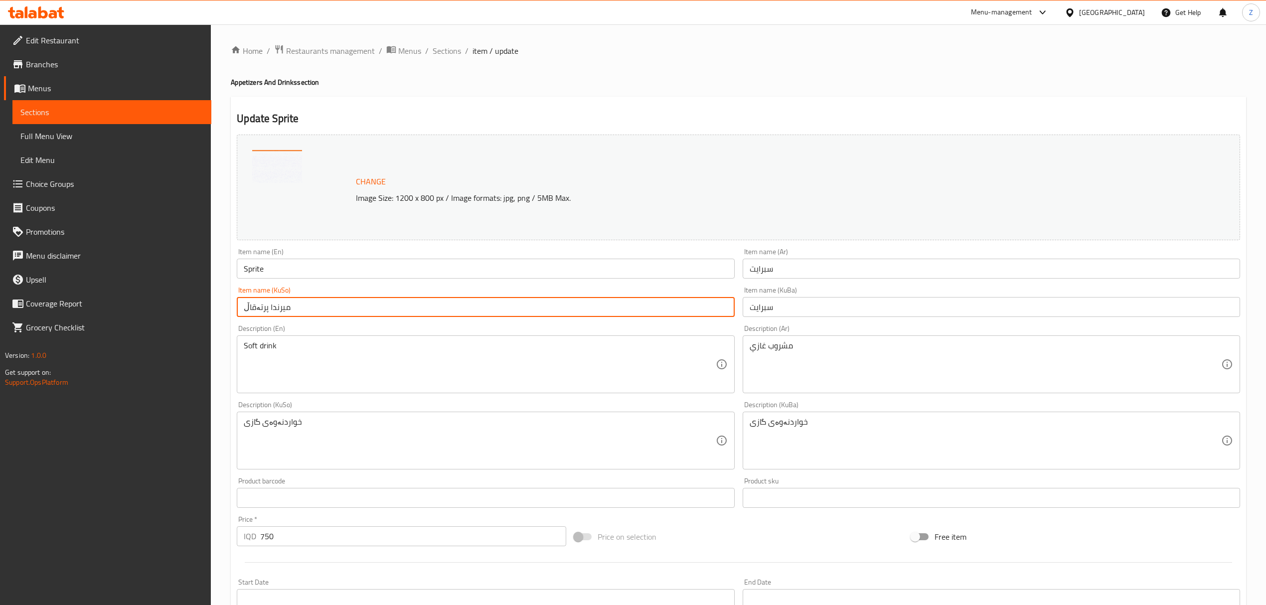
click at [260, 305] on input "میرندا پرتەقاڵ" at bounding box center [485, 307] width 497 height 20
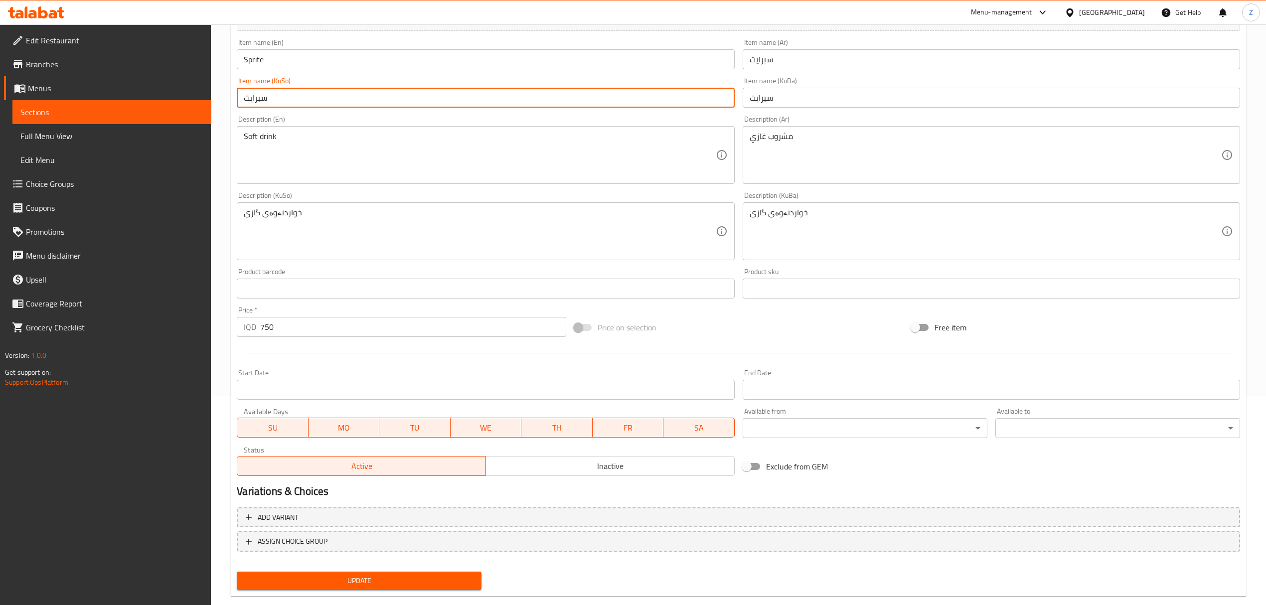
scroll to position [227, 0]
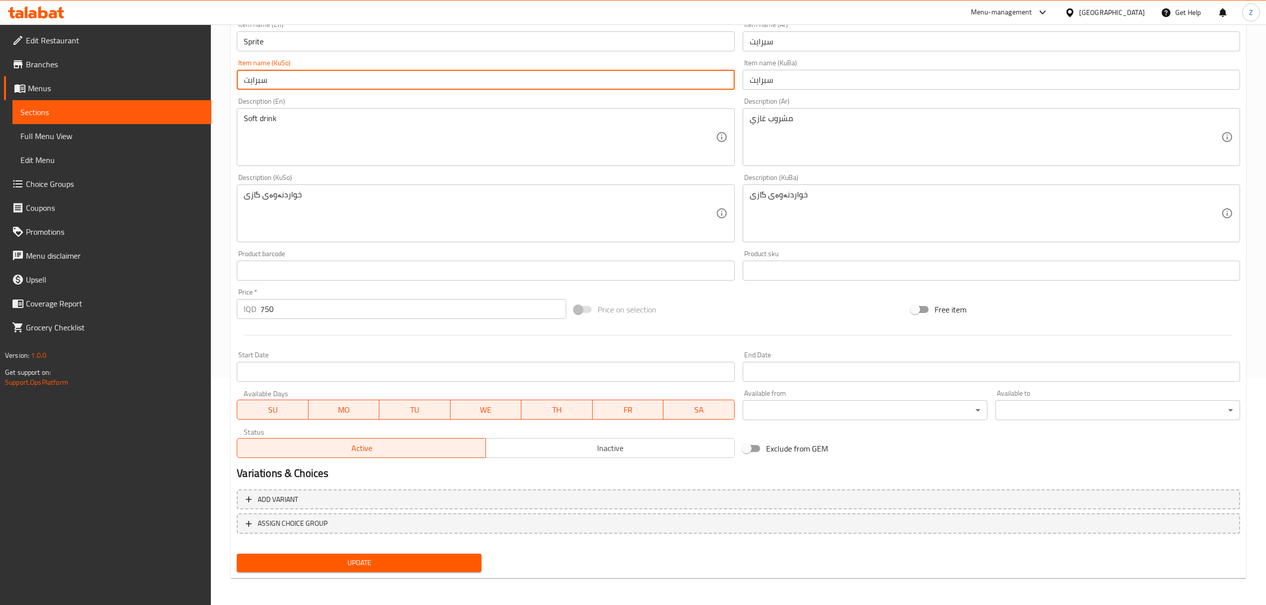
type input "سبرايت"
click at [479, 564] on button "Update" at bounding box center [359, 563] width 245 height 18
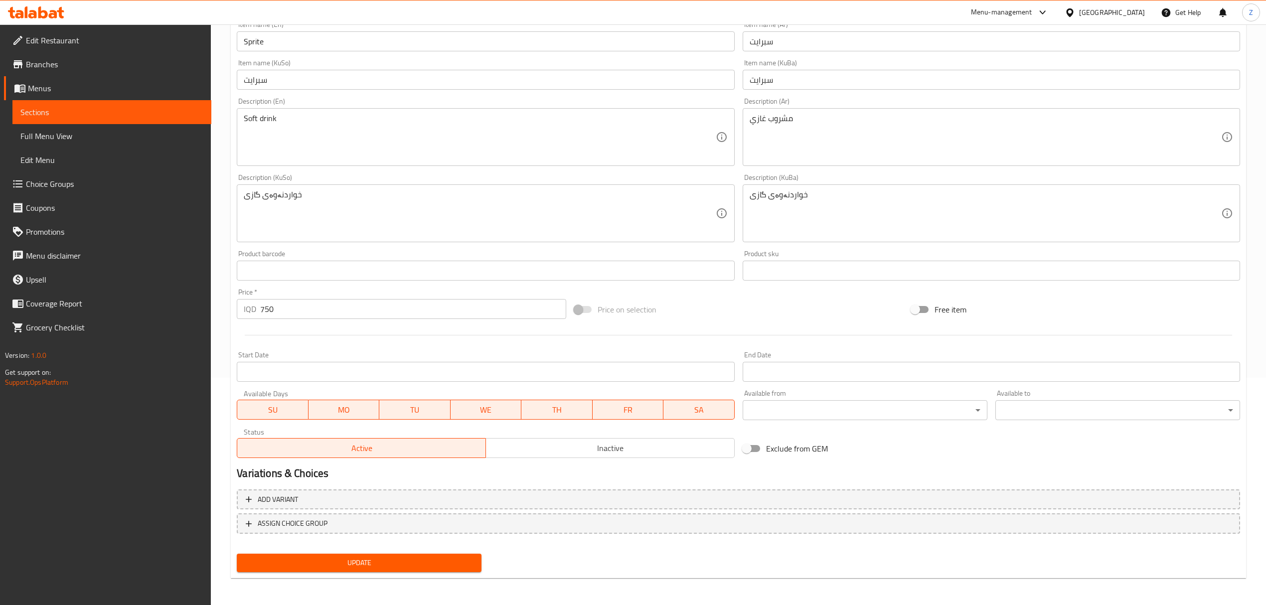
click at [386, 563] on span "Update" at bounding box center [359, 563] width 229 height 12
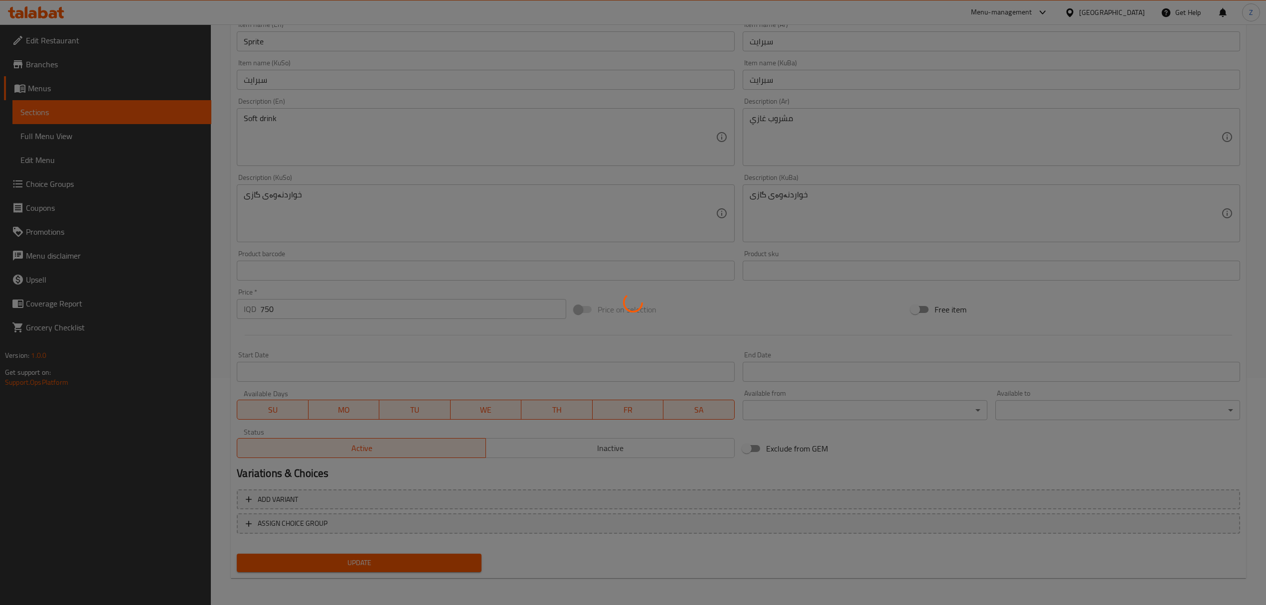
scroll to position [0, 0]
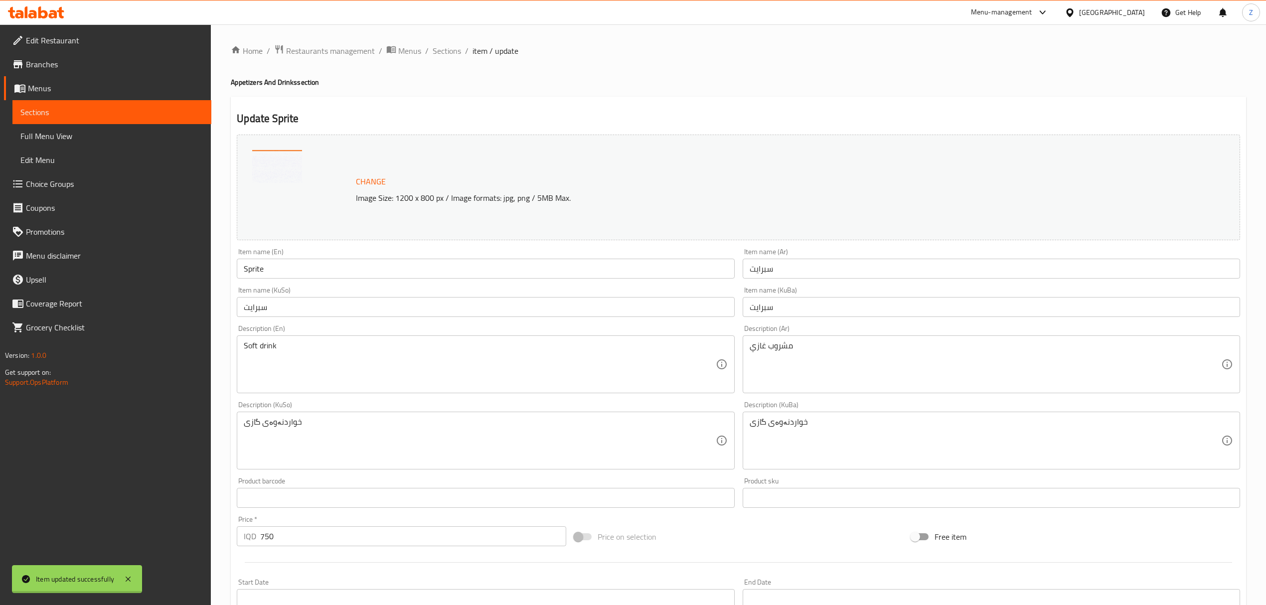
click at [437, 52] on div at bounding box center [633, 302] width 1266 height 605
click at [437, 52] on span "Sections" at bounding box center [446, 51] width 28 height 12
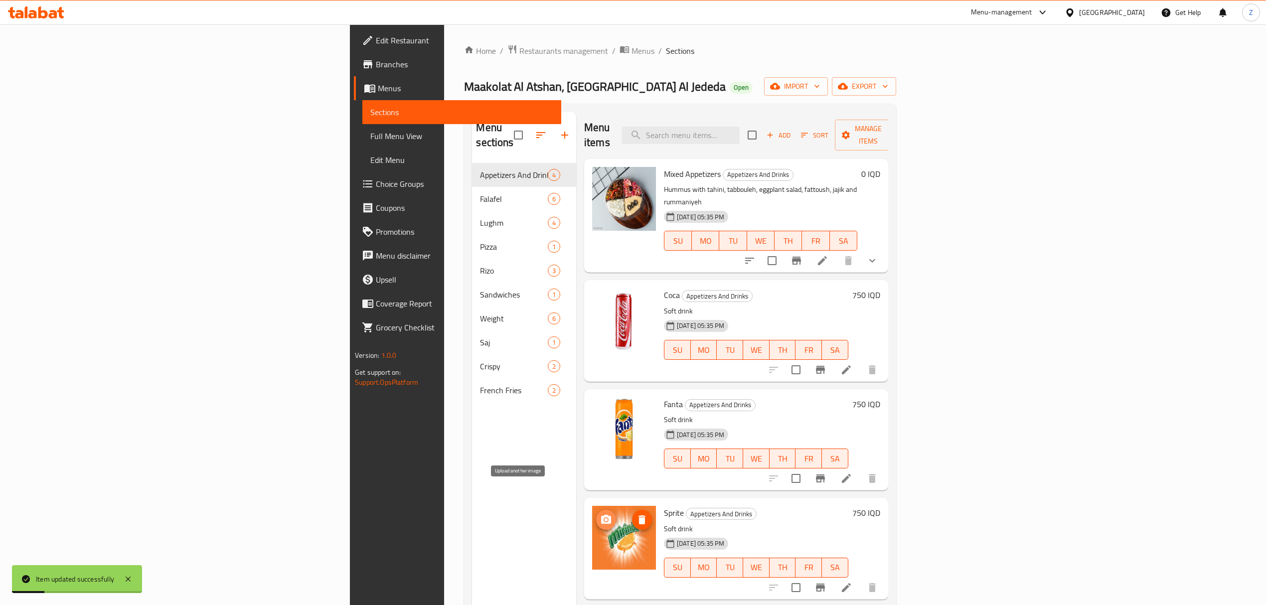
click at [600, 514] on icon "upload picture" at bounding box center [606, 520] width 12 height 12
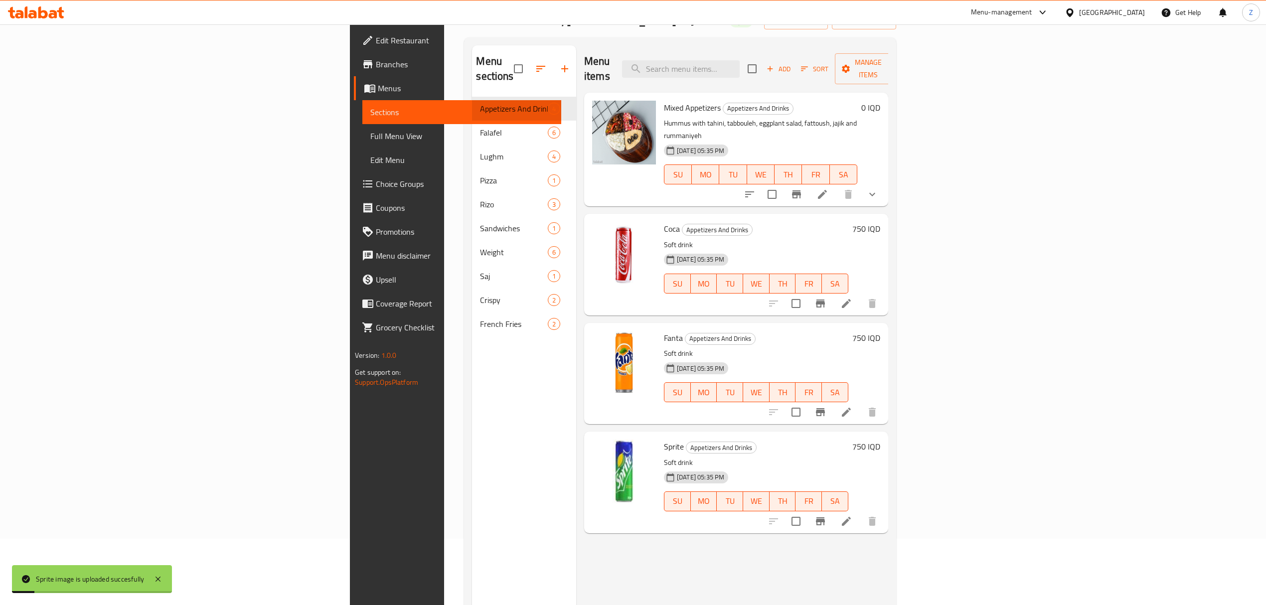
scroll to position [66, 0]
click at [852, 298] on icon at bounding box center [846, 304] width 12 height 12
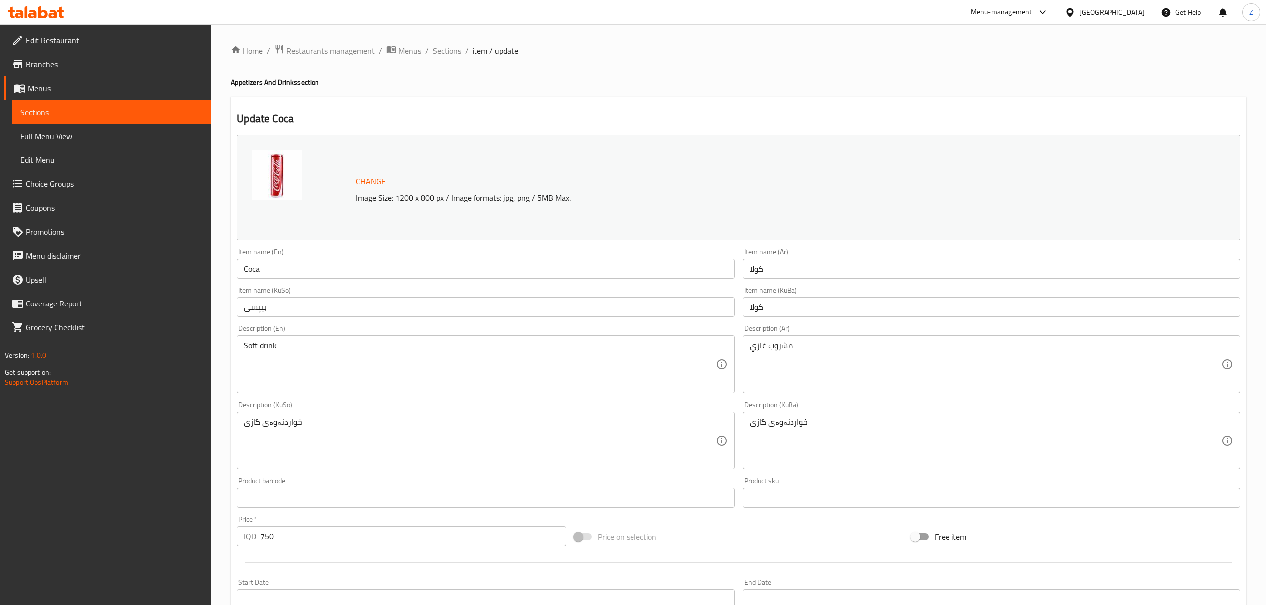
click at [764, 273] on input "كولا" at bounding box center [990, 269] width 497 height 20
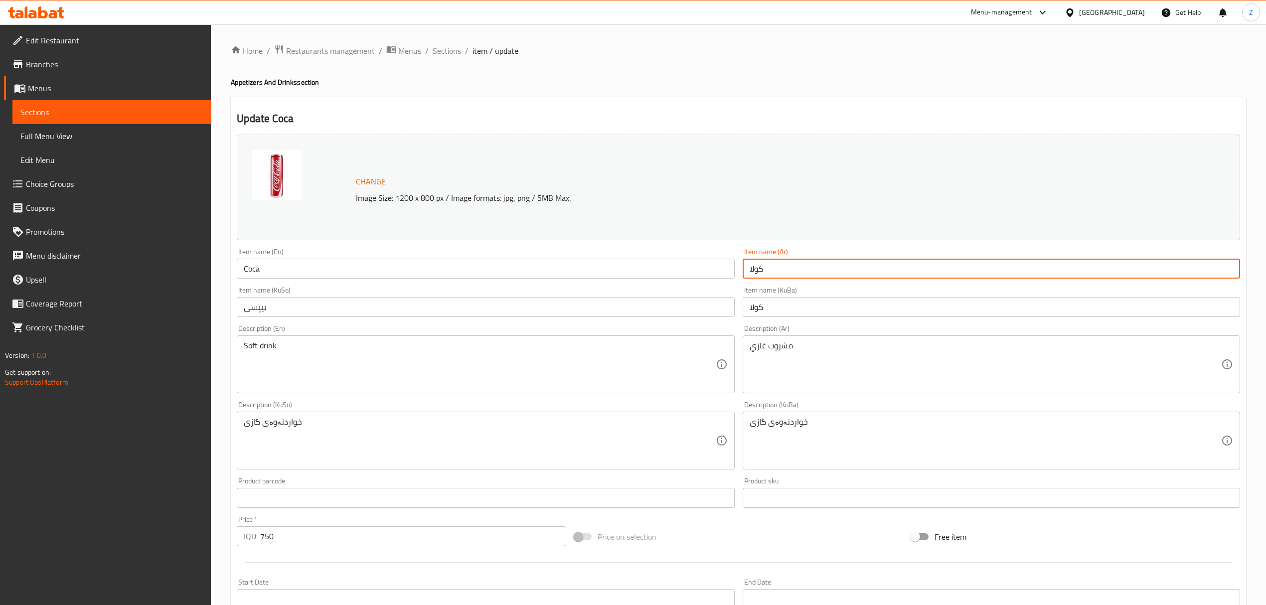
click at [764, 273] on input "كولا" at bounding box center [990, 269] width 497 height 20
click at [764, 272] on input "كولا" at bounding box center [990, 269] width 497 height 20
type input "كوكا كولا"
click at [265, 269] on input "Coca" at bounding box center [485, 269] width 497 height 20
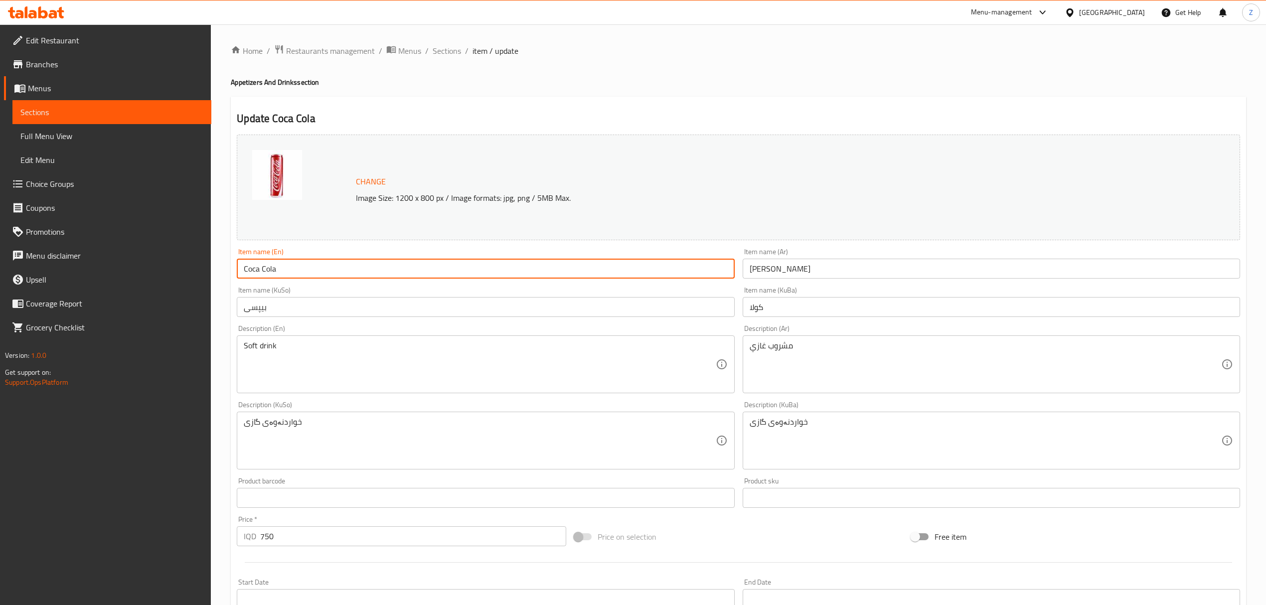
scroll to position [227, 0]
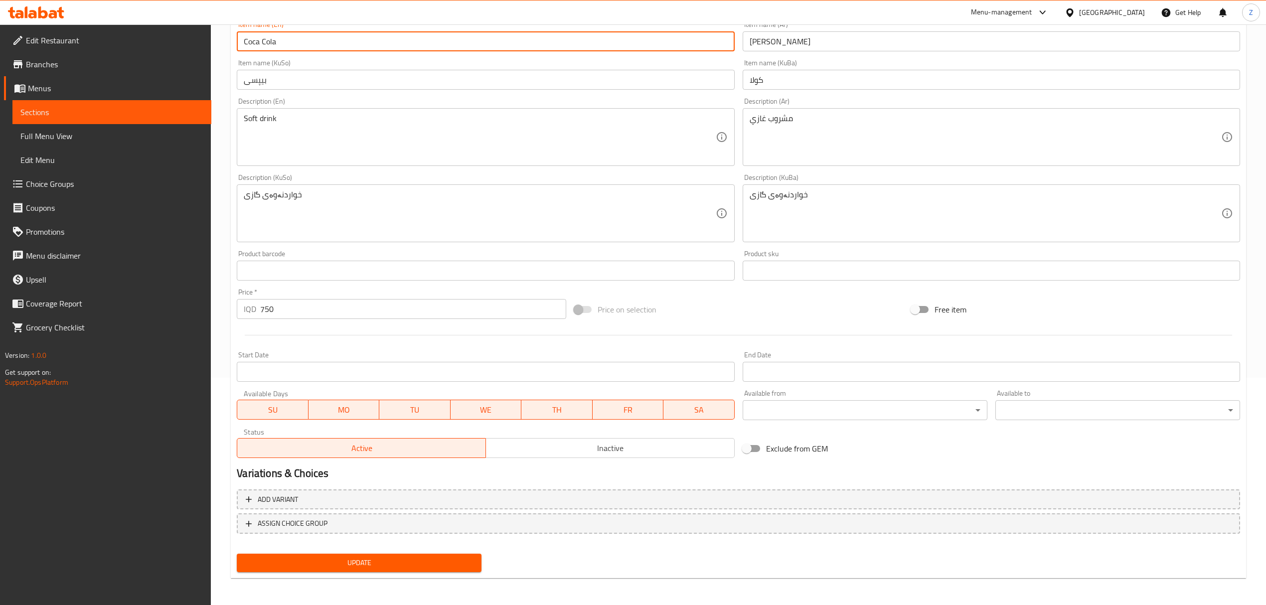
type input "Coca Cola"
click at [366, 557] on span "Update" at bounding box center [359, 563] width 229 height 12
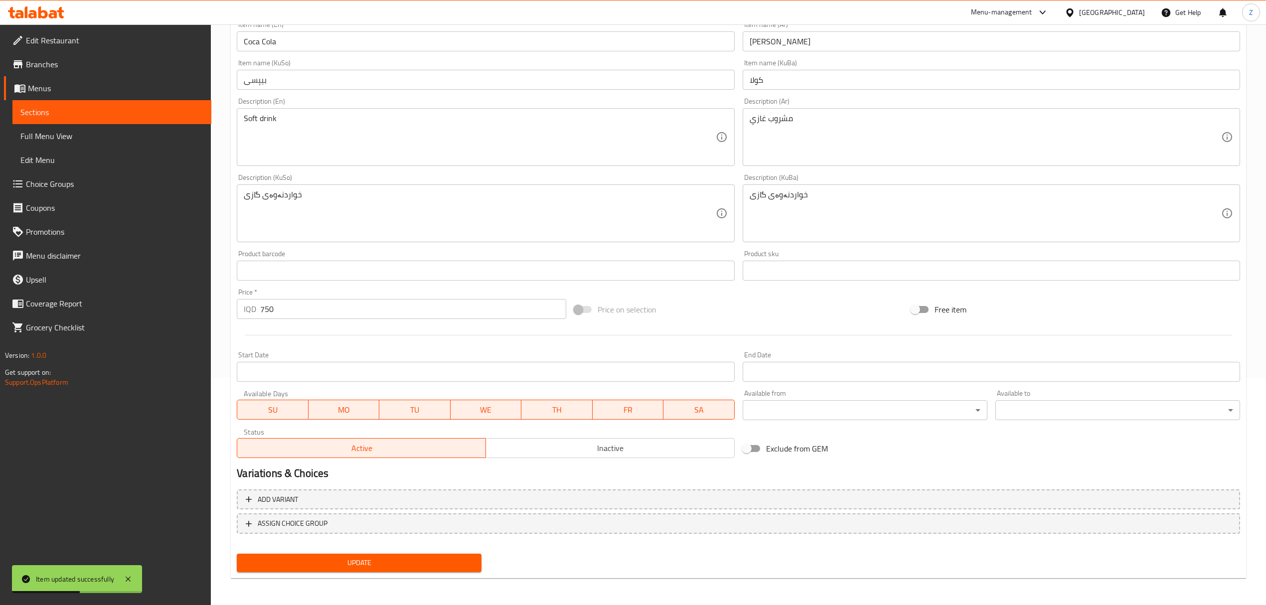
scroll to position [0, 0]
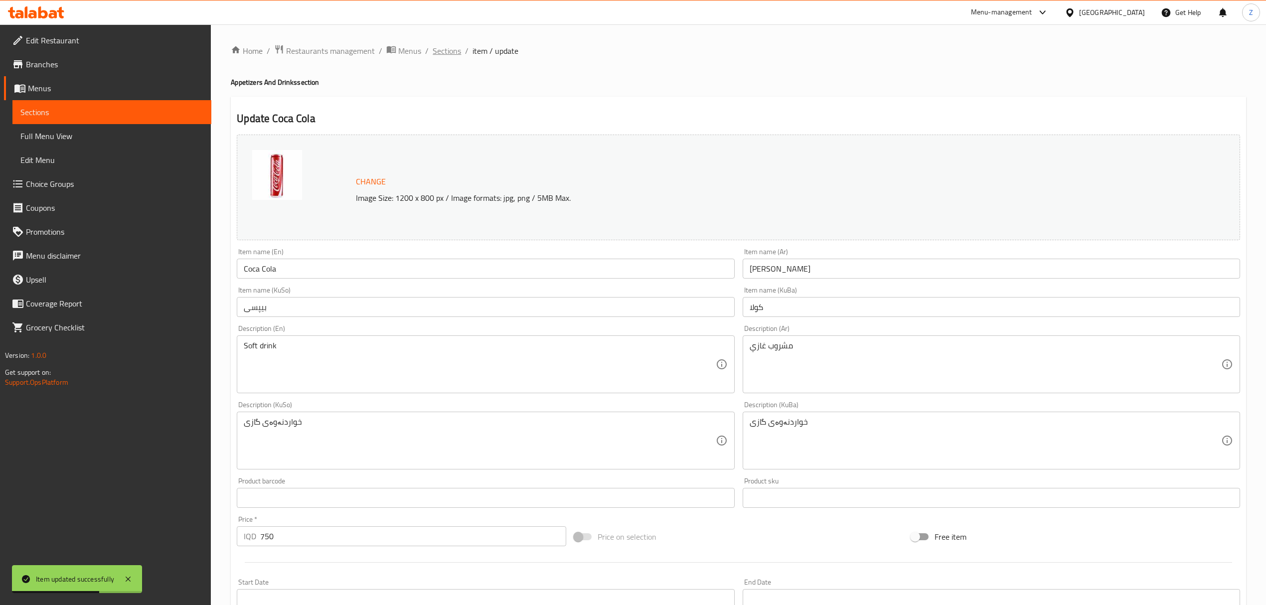
click at [457, 46] on span "Sections" at bounding box center [446, 51] width 28 height 12
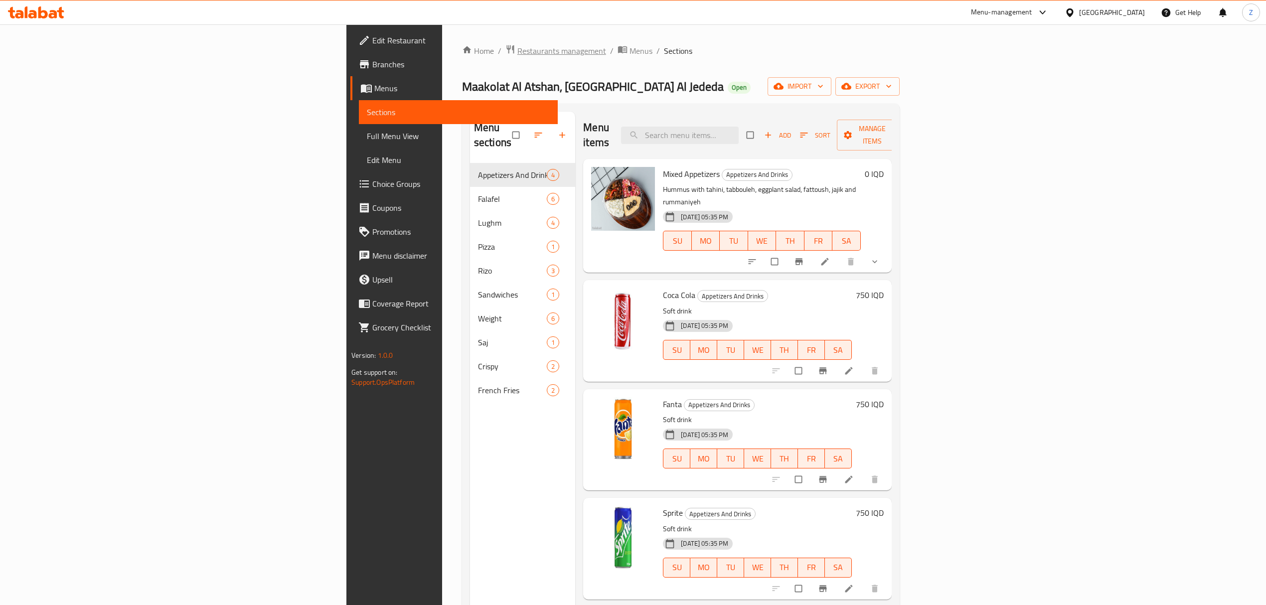
click at [517, 48] on span "Restaurants management" at bounding box center [561, 51] width 89 height 12
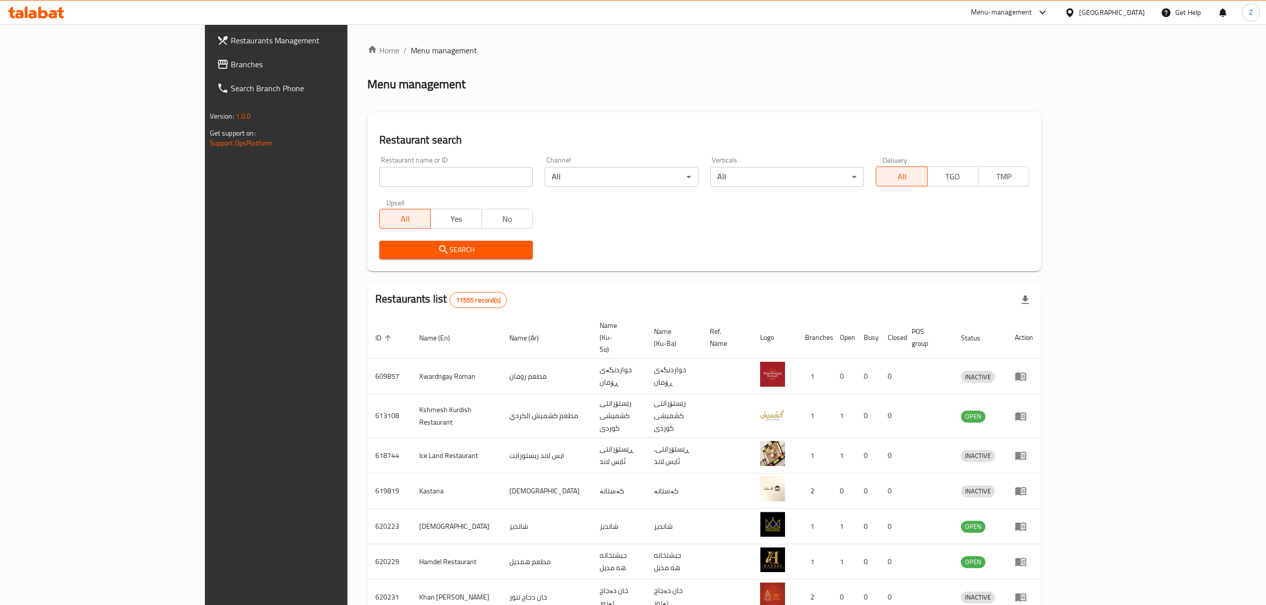
click at [379, 180] on input "search" at bounding box center [455, 177] width 153 height 20
type input "g"
type input "لؤي كسر"
click button "Search" at bounding box center [455, 250] width 153 height 18
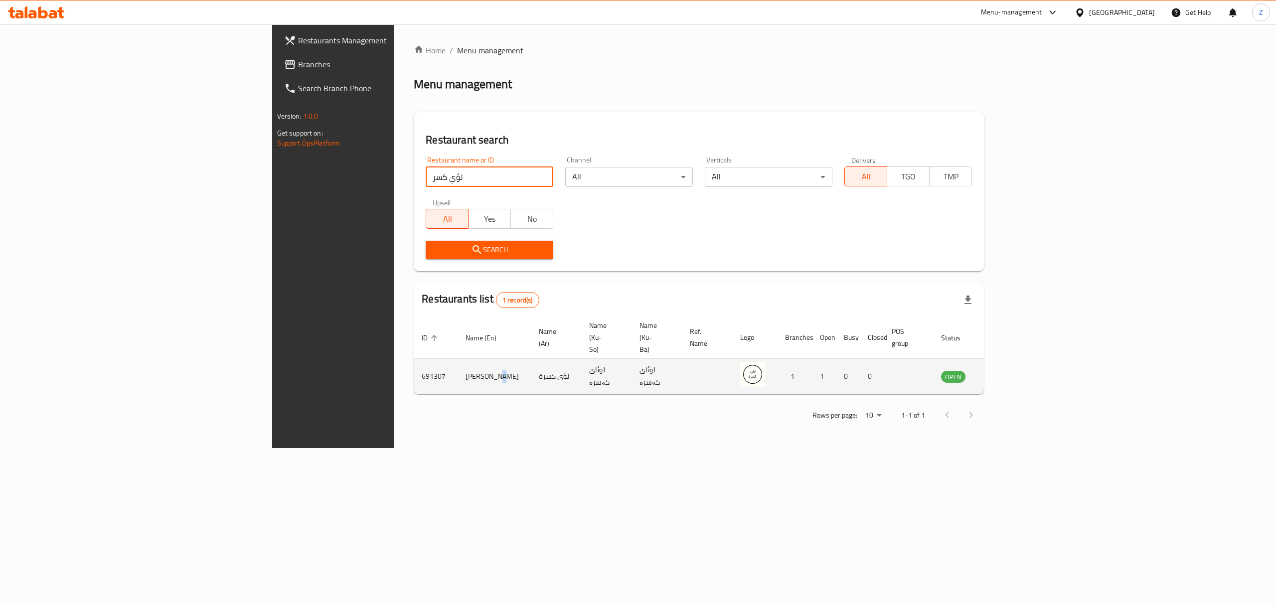
click at [457, 359] on td "[PERSON_NAME]" at bounding box center [493, 376] width 73 height 35
copy td "[PERSON_NAME]"
